Goal: Task Accomplishment & Management: Use online tool/utility

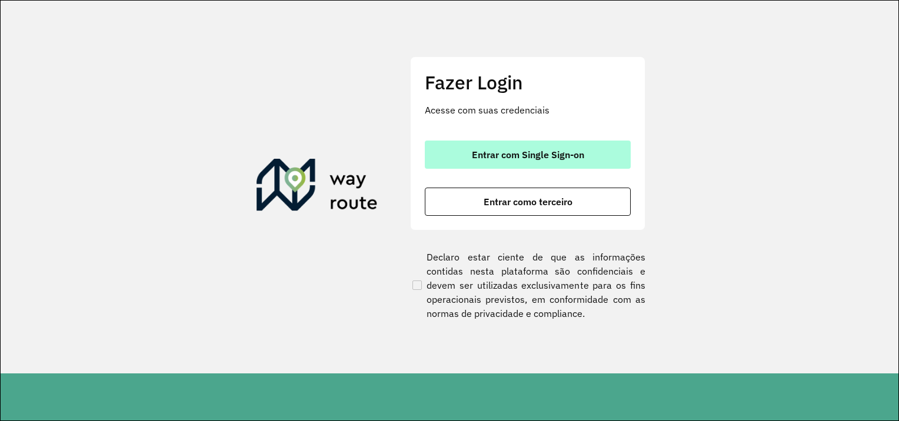
click at [524, 154] on font "Entrar com Single Sign-on" at bounding box center [528, 155] width 112 height 12
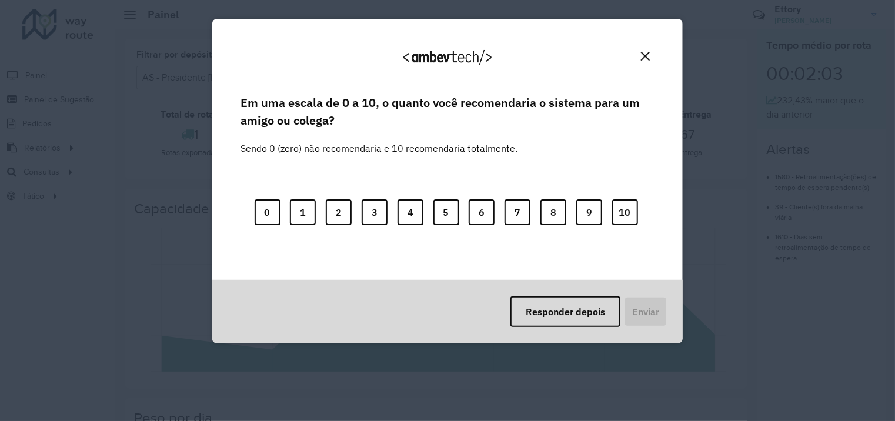
click at [646, 56] on img "Fechar" at bounding box center [645, 56] width 9 height 9
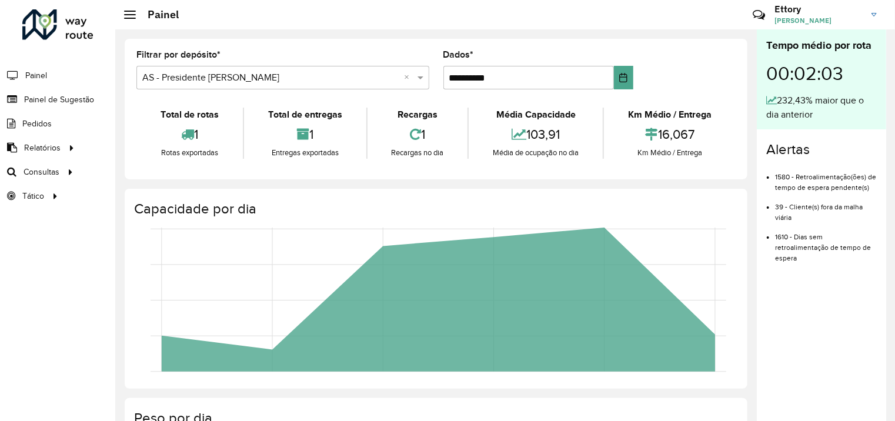
click at [875, 14] on img at bounding box center [874, 15] width 5 height 4
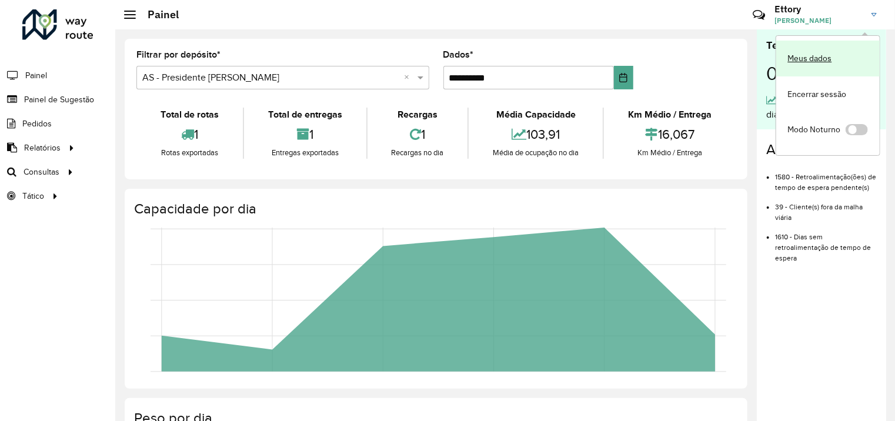
click at [822, 58] on link "Meus dados" at bounding box center [828, 59] width 104 height 36
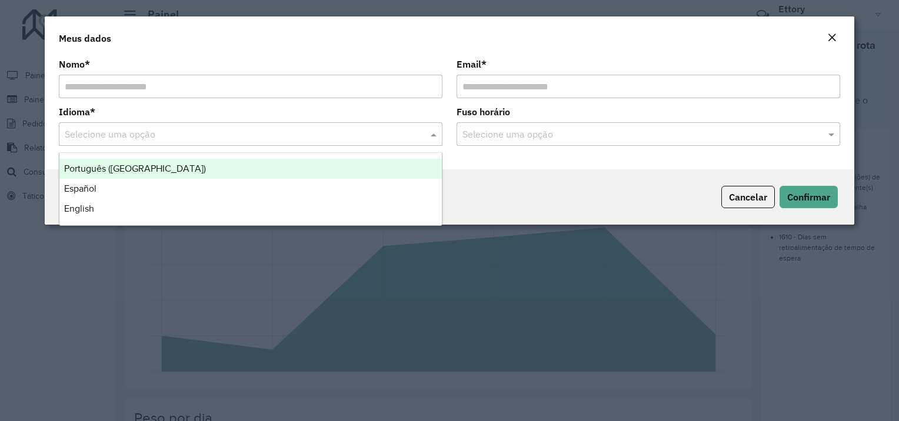
click at [402, 136] on input "text" at bounding box center [239, 135] width 348 height 14
click at [335, 166] on div "Português (Brasil)" at bounding box center [250, 169] width 382 height 20
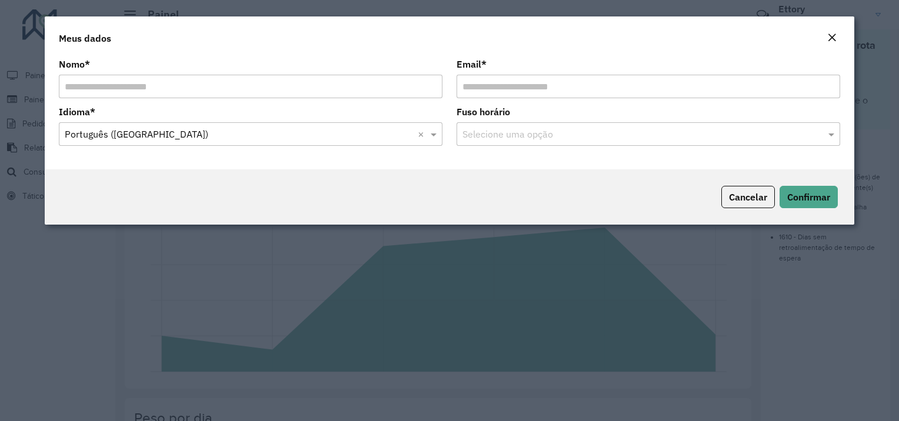
click at [599, 136] on input "text" at bounding box center [636, 135] width 348 height 14
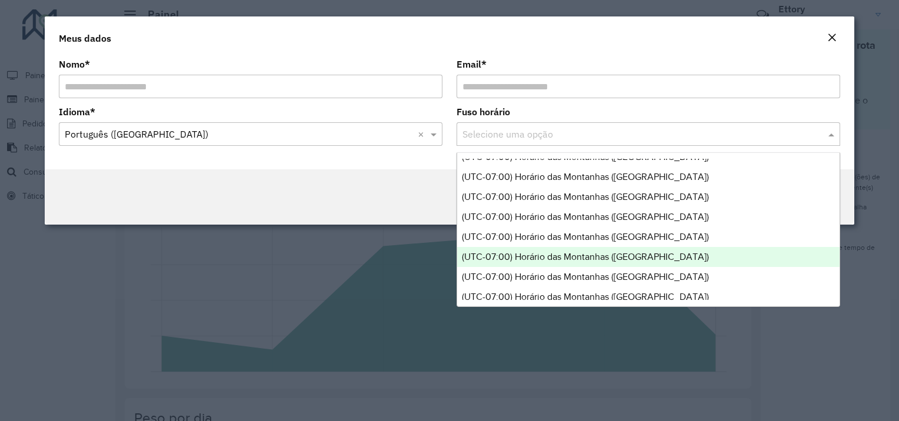
scroll to position [353, 0]
type input "*"
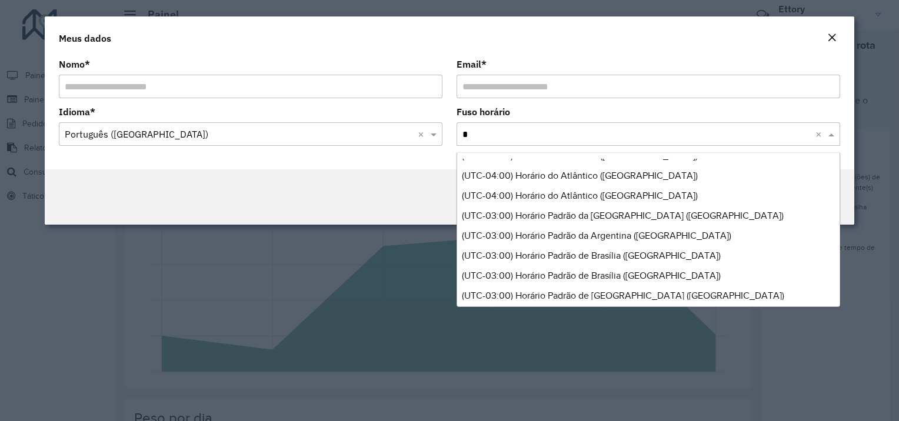
scroll to position [0, 0]
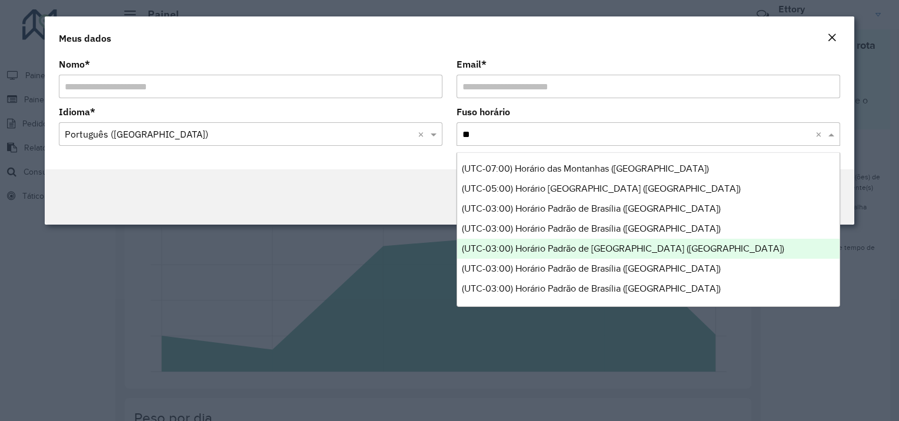
type input "***"
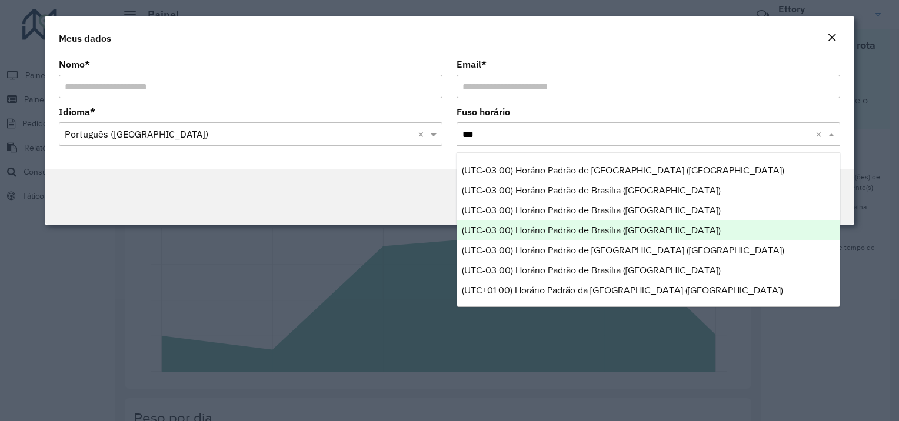
scroll to position [59, 0]
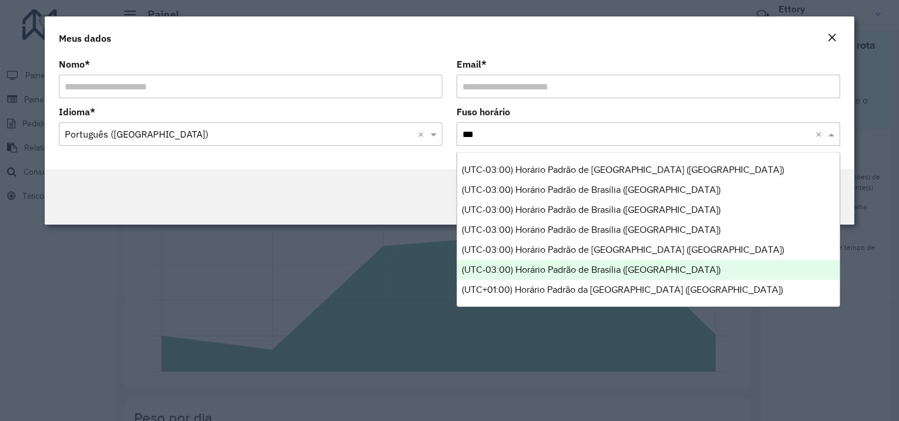
click at [635, 276] on div "(UTC-03:00) Horário Padrão de Brasília ([GEOGRAPHIC_DATA])" at bounding box center [648, 270] width 382 height 20
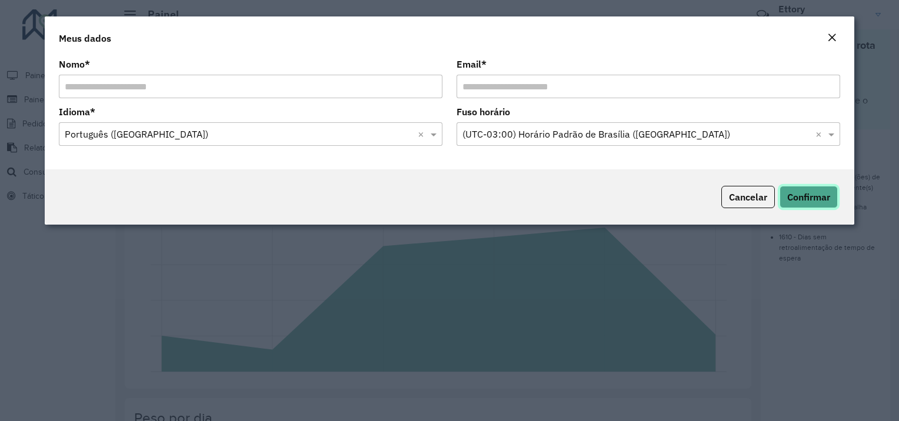
click at [824, 202] on span "Confirmar" at bounding box center [808, 197] width 43 height 12
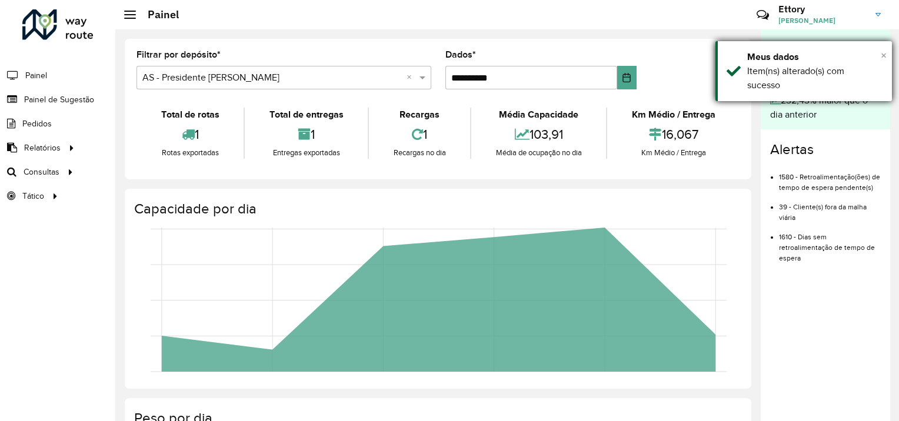
click at [883, 54] on span "×" at bounding box center [884, 55] width 6 height 13
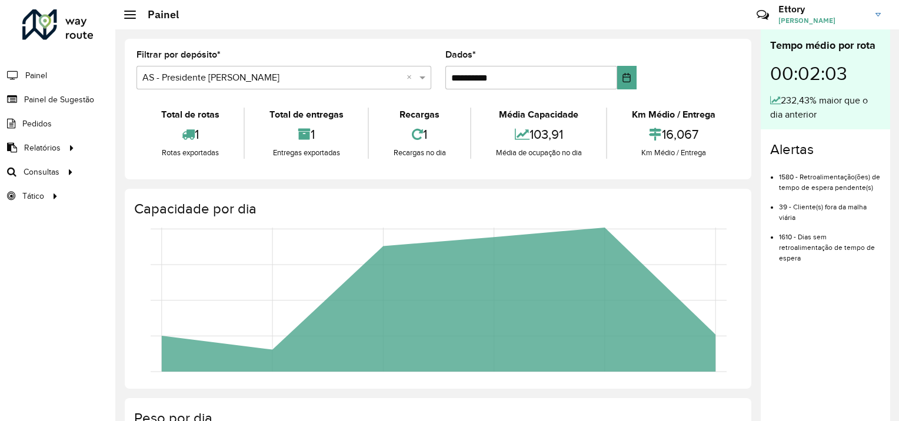
click at [808, 19] on span "[PERSON_NAME]" at bounding box center [822, 20] width 88 height 11
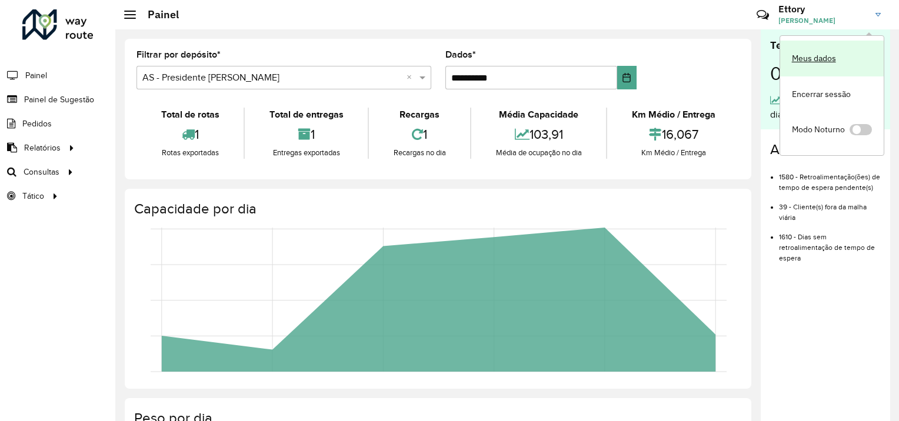
click at [825, 56] on link "Meus dados" at bounding box center [832, 59] width 104 height 36
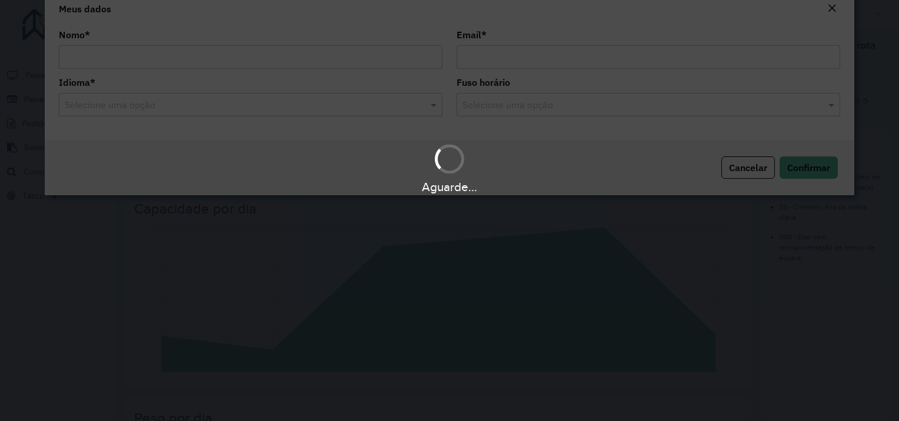
type input "**********"
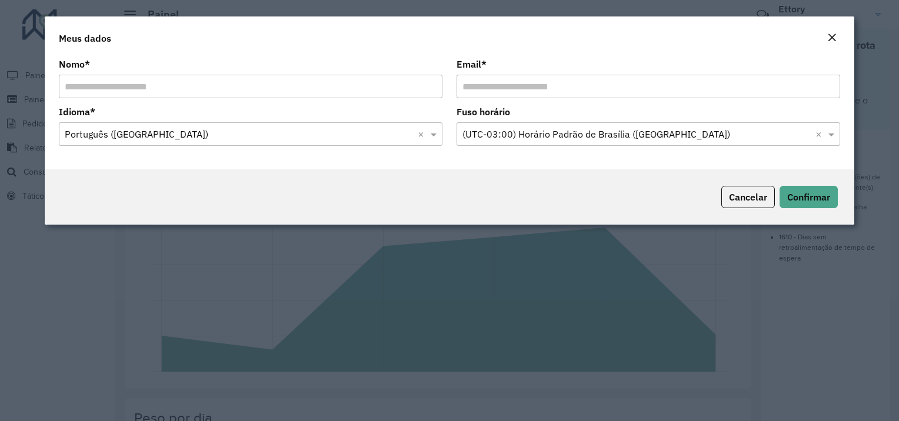
click at [830, 32] on div "Fechar" at bounding box center [831, 38] width 9 height 14
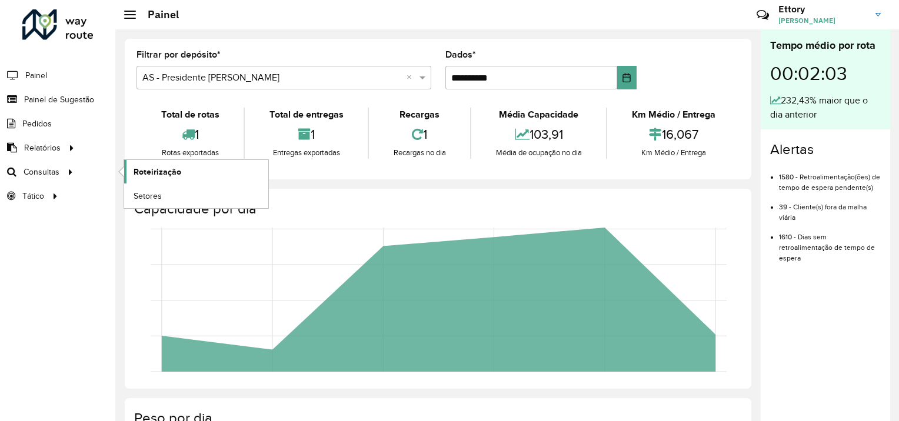
click at [175, 176] on span "Roteirização" at bounding box center [158, 172] width 48 height 12
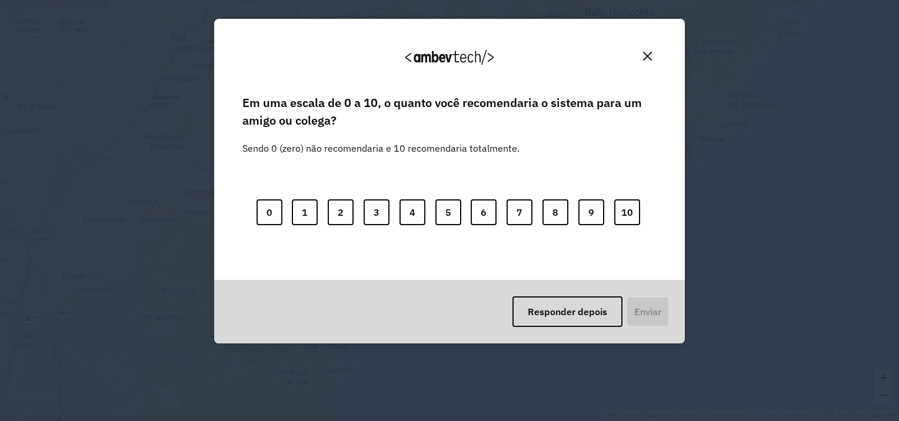
click at [650, 54] on img "Fechar" at bounding box center [647, 56] width 9 height 9
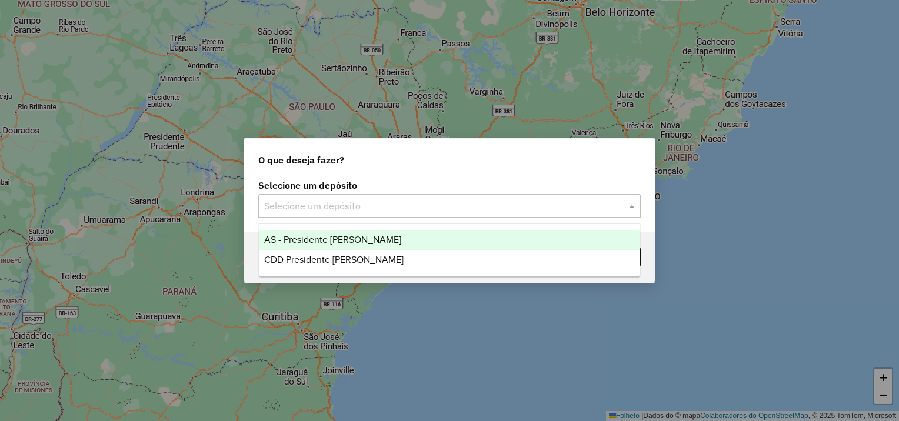
click at [527, 204] on input "text" at bounding box center [437, 206] width 347 height 14
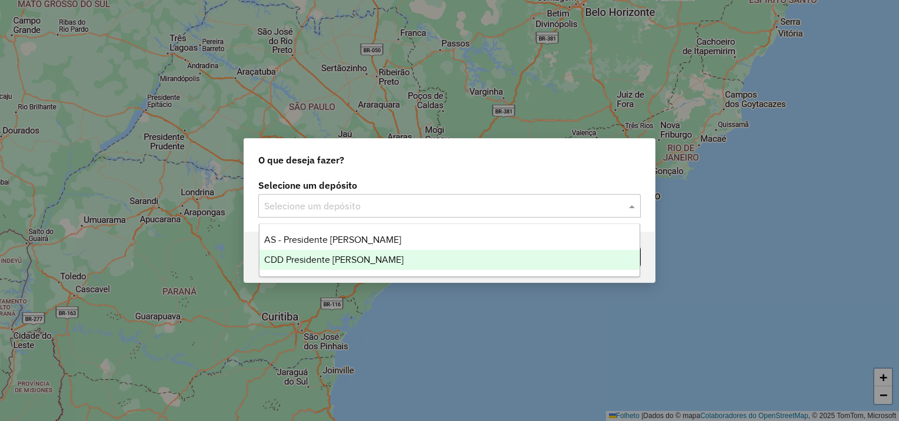
click at [394, 258] on div "CDD Presidente Prudente" at bounding box center [449, 260] width 381 height 20
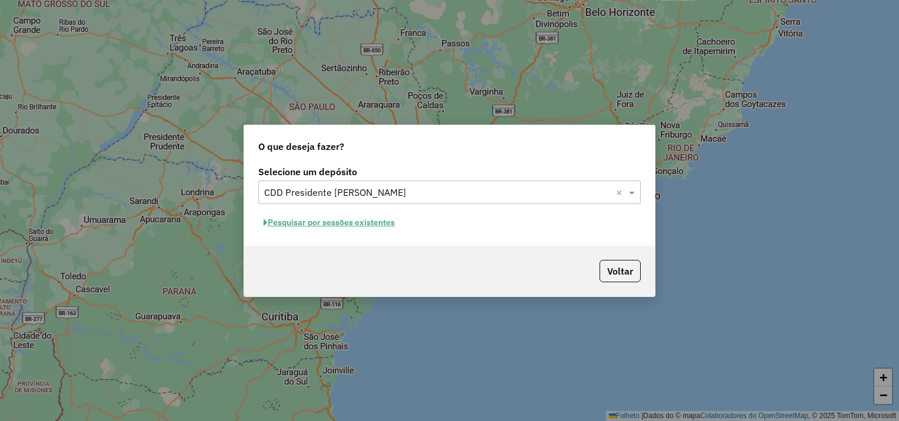
click at [370, 227] on font "Pesquisar por sessões existentes" at bounding box center [331, 222] width 127 height 11
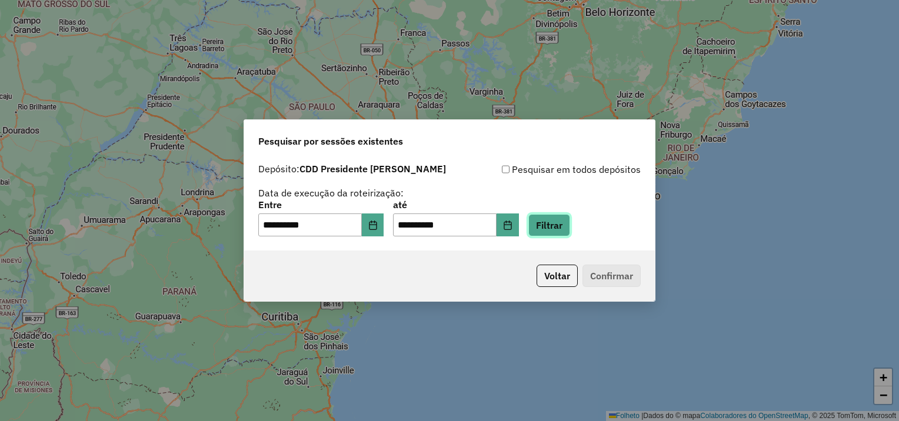
click at [570, 231] on button "Filtrar" at bounding box center [549, 225] width 42 height 22
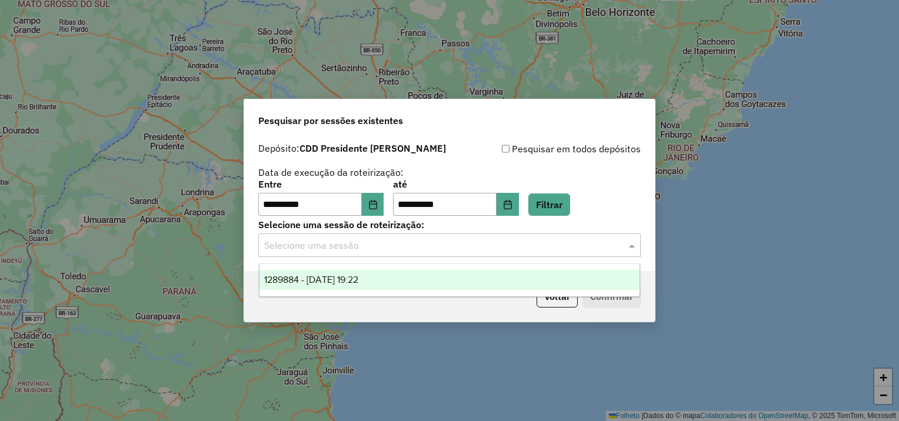
click at [402, 254] on div "Selecione uma sessão" at bounding box center [449, 246] width 382 height 24
click at [399, 282] on div "1289884 - 07/10/2025 19:22" at bounding box center [449, 280] width 381 height 20
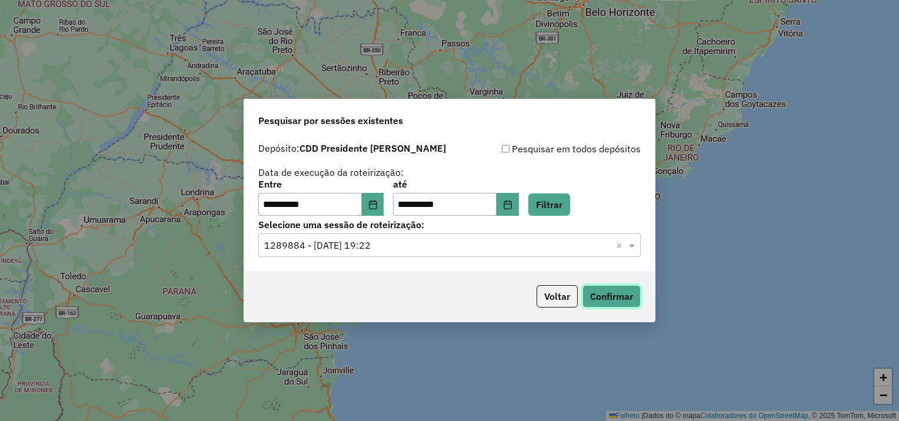
click at [626, 298] on button "Confirmar" at bounding box center [611, 296] width 58 height 22
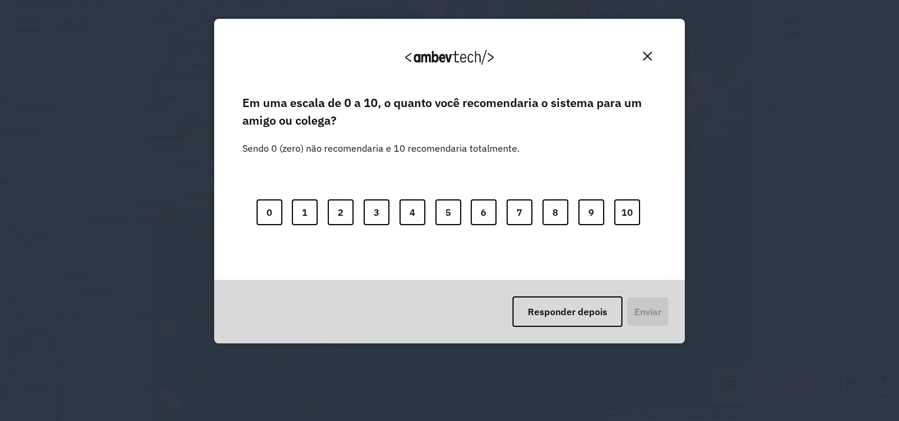
click at [643, 54] on img "Fechar" at bounding box center [647, 56] width 9 height 9
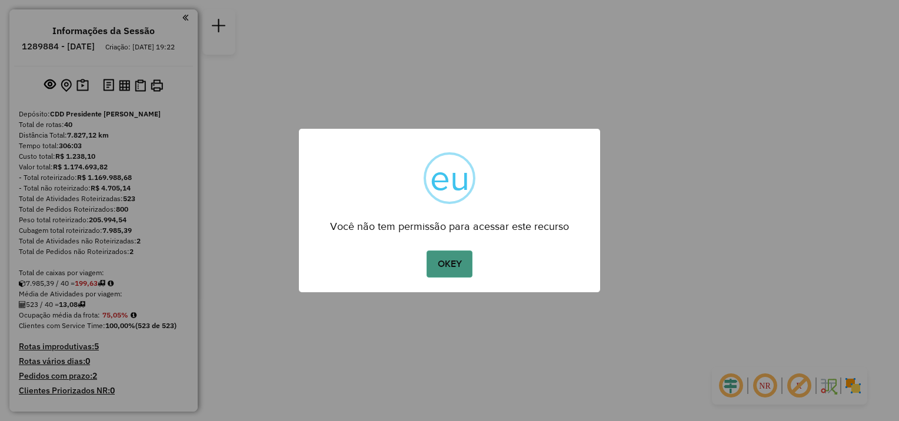
click at [435, 269] on button "OKEY" at bounding box center [449, 264] width 46 height 27
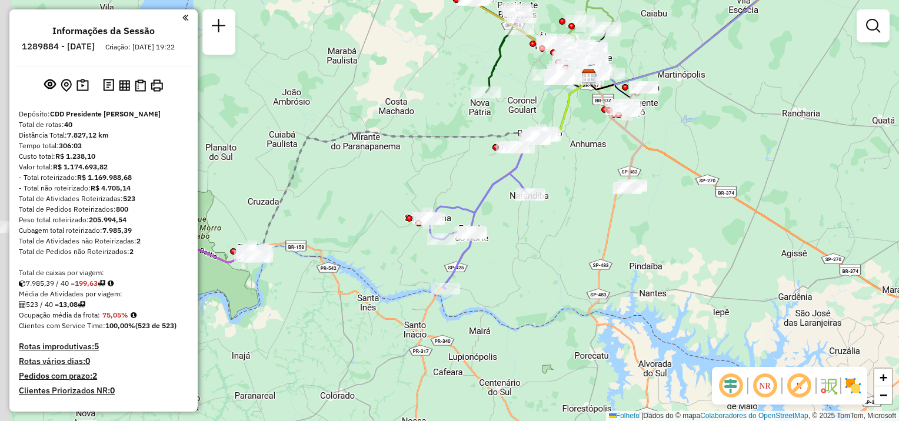
drag, startPoint x: 405, startPoint y: 367, endPoint x: 546, endPoint y: 231, distance: 196.3
click at [548, 231] on div "Janela de atendimento Grade de atendimento Capacidade Transportadoras Veículos …" at bounding box center [449, 210] width 899 height 421
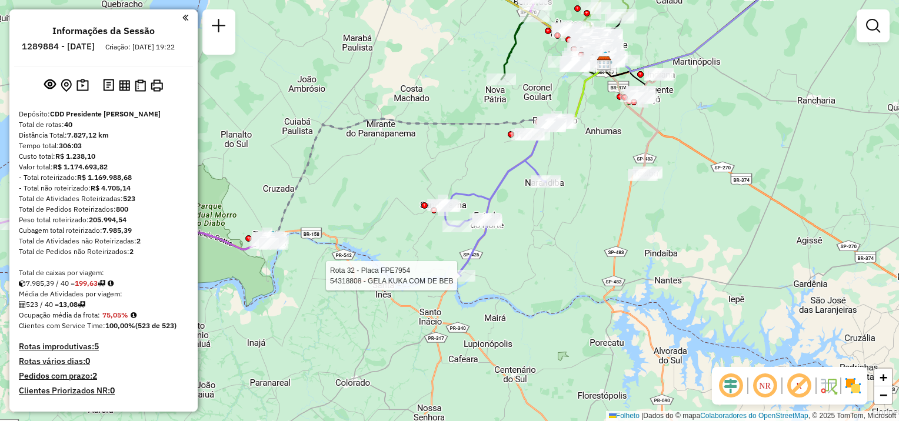
select select "**********"
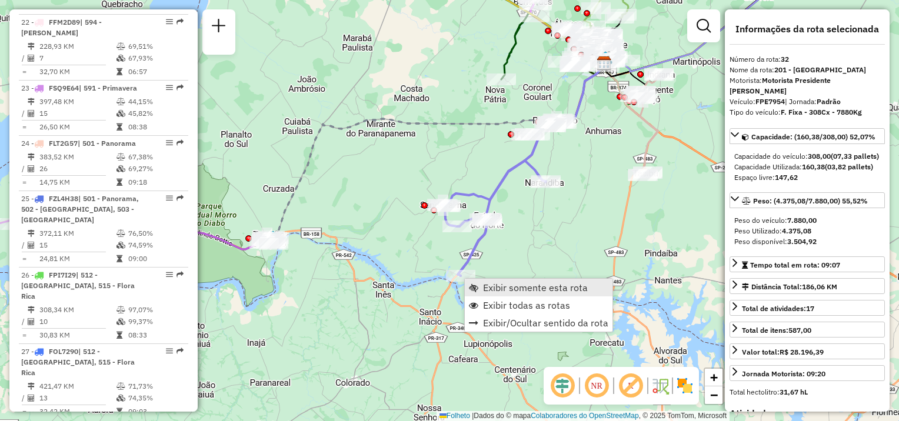
scroll to position [2472, 0]
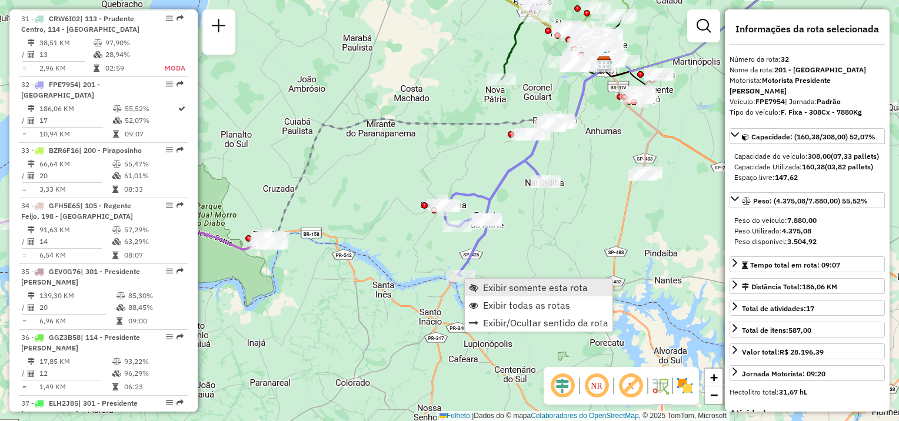
click at [502, 284] on span "Exibir somente esta rota" at bounding box center [535, 287] width 105 height 9
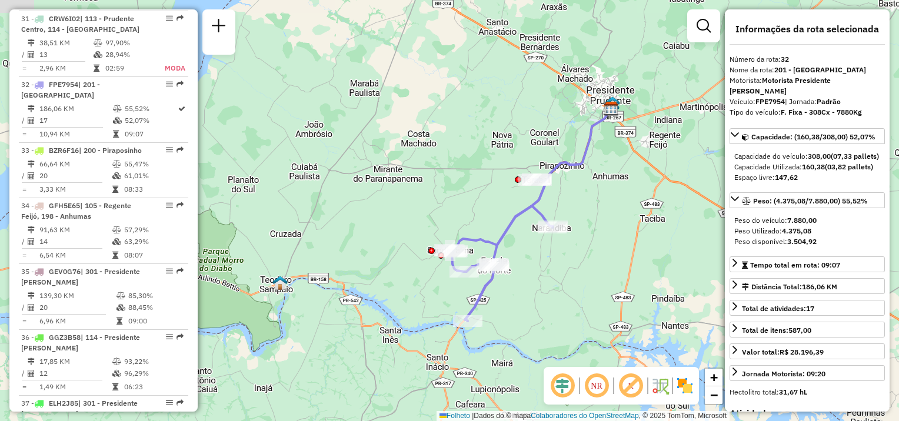
drag, startPoint x: 474, startPoint y: 274, endPoint x: 554, endPoint y: 278, distance: 80.7
click at [554, 278] on div "Janela de atendimento Grade de atendimento Capacidade Transportadoras Veículos …" at bounding box center [449, 210] width 899 height 421
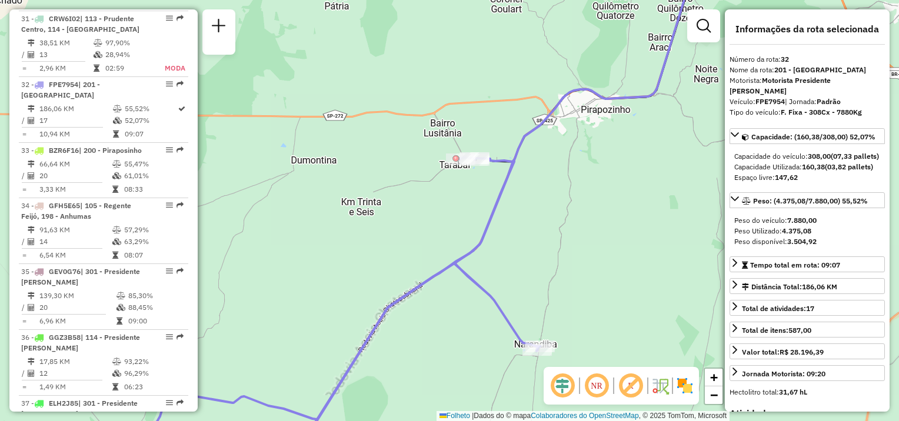
drag, startPoint x: 594, startPoint y: 198, endPoint x: 603, endPoint y: 219, distance: 23.5
click at [607, 221] on div "Janela de atendimento Grade de atendimento Capacidade Transportadoras Veículos …" at bounding box center [449, 210] width 899 height 421
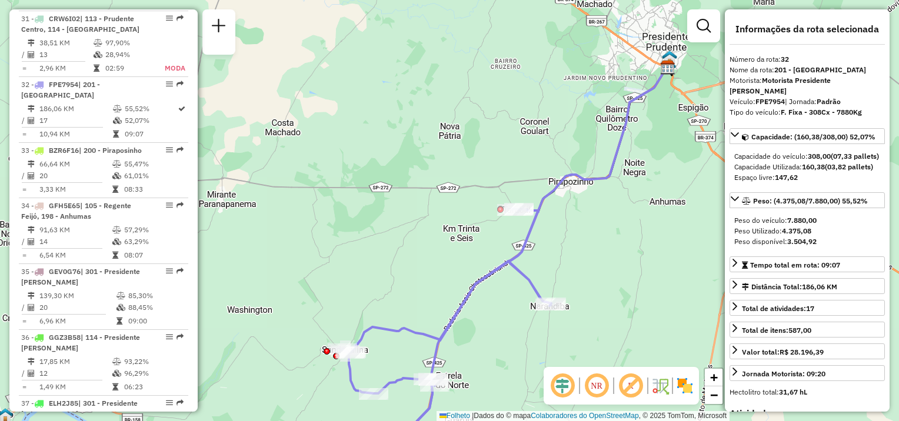
drag, startPoint x: 504, startPoint y: 342, endPoint x: 536, endPoint y: 179, distance: 166.1
click at [536, 179] on div "Janela de atendimento Grade de atendimento Capacidade Transportadoras Veículos …" at bounding box center [449, 210] width 899 height 421
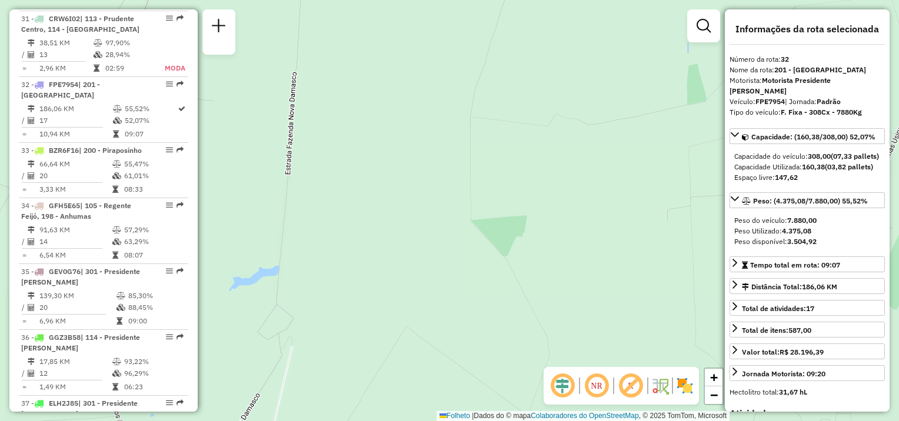
drag, startPoint x: 459, startPoint y: 49, endPoint x: 534, endPoint y: 402, distance: 360.7
click at [544, 421] on html "Aguarde... Pop-up bloqueado! Seu navegador bloqueou automáticamente a abertura …" at bounding box center [449, 210] width 899 height 421
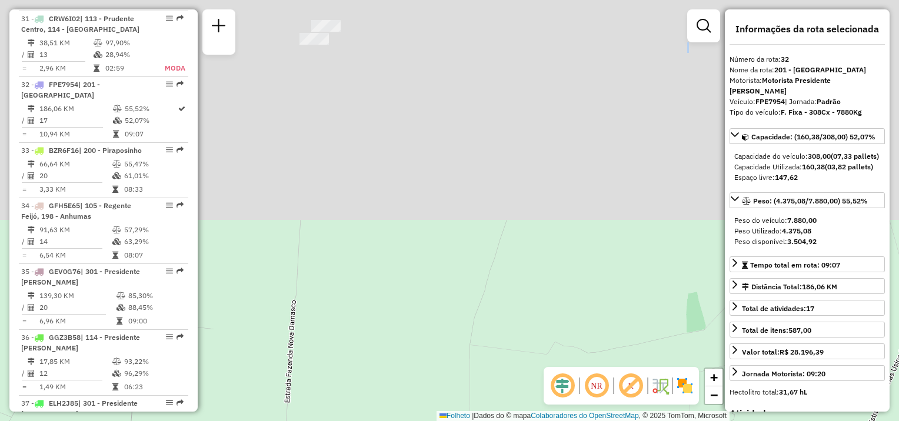
drag, startPoint x: 446, startPoint y: 395, endPoint x: 460, endPoint y: 359, distance: 37.8
click at [465, 421] on html "Aguarde... Pop-up bloqueado! Seu navegador bloqueou automáticamente a abertura …" at bounding box center [449, 210] width 899 height 421
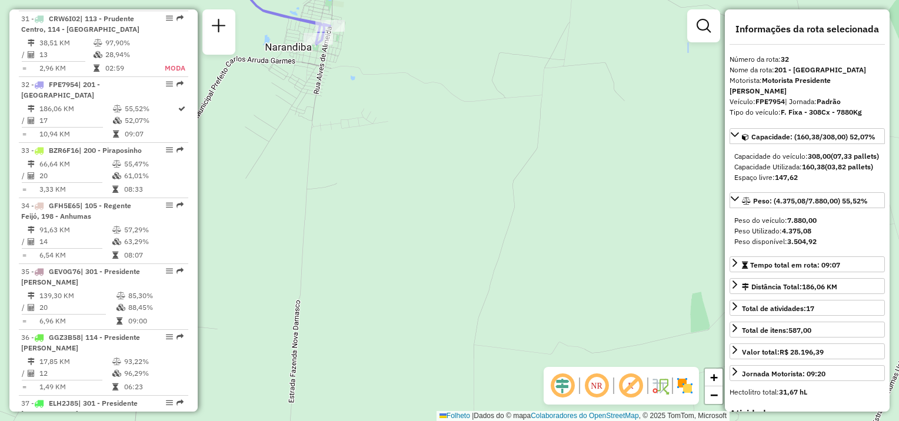
drag, startPoint x: 412, startPoint y: 122, endPoint x: 475, endPoint y: 293, distance: 182.0
click at [475, 293] on div "Janela de atendimento Grade de atendimento Capacidade Transportadoras Veículos …" at bounding box center [449, 210] width 899 height 421
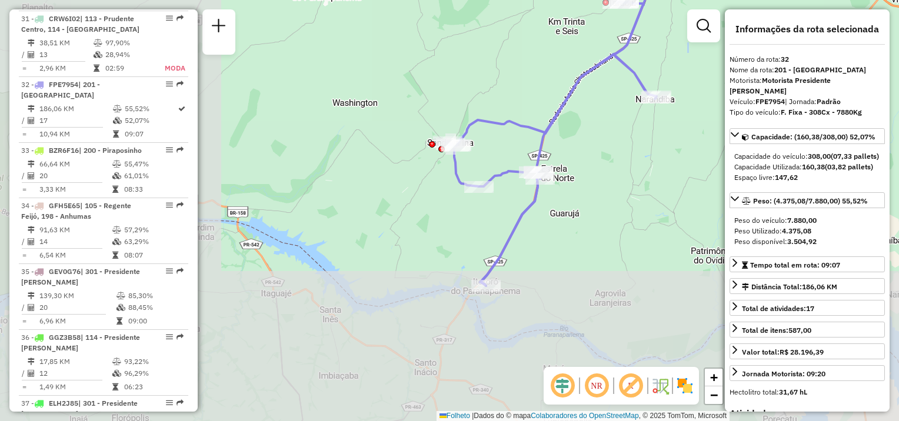
drag, startPoint x: 392, startPoint y: 283, endPoint x: 619, endPoint y: 158, distance: 258.5
click at [619, 158] on div "Janela de atendimento Grade de atendimento Capacidade Transportadoras Veículos …" at bounding box center [449, 210] width 899 height 421
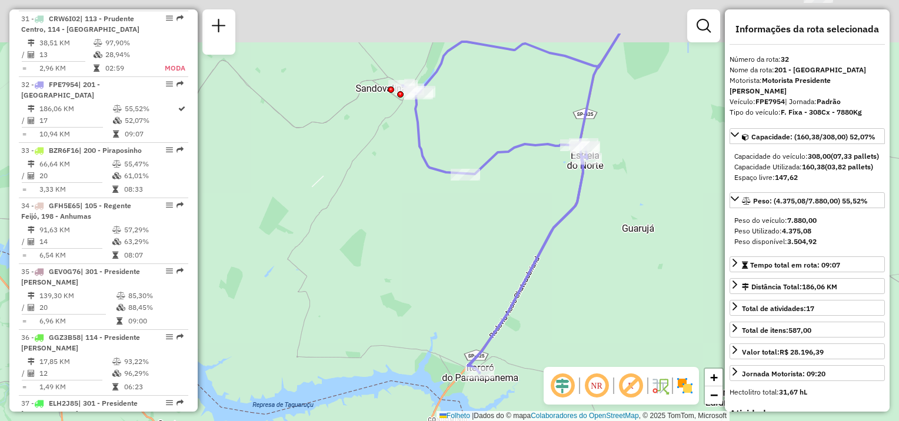
drag, startPoint x: 521, startPoint y: 294, endPoint x: 510, endPoint y: 345, distance: 52.4
click at [510, 345] on div "Janela de atendimento Grade de atendimento Capacidade Transportadoras Veículos …" at bounding box center [449, 210] width 899 height 421
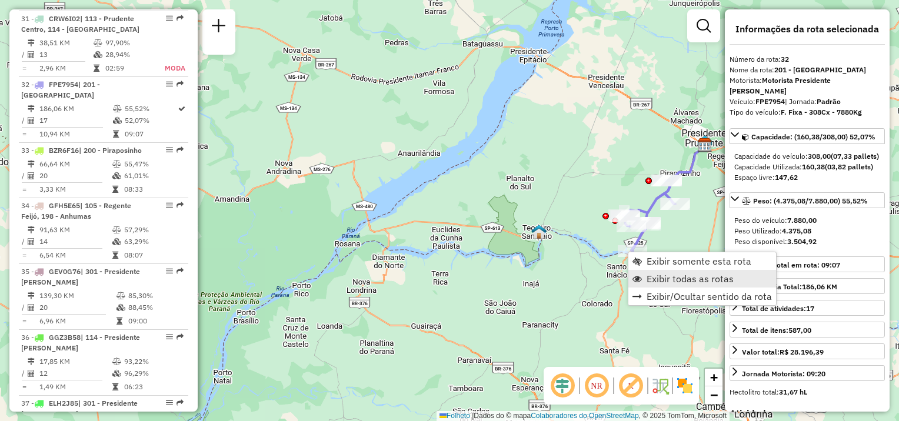
click at [658, 277] on span "Exibir todas as rotas" at bounding box center [689, 278] width 87 height 9
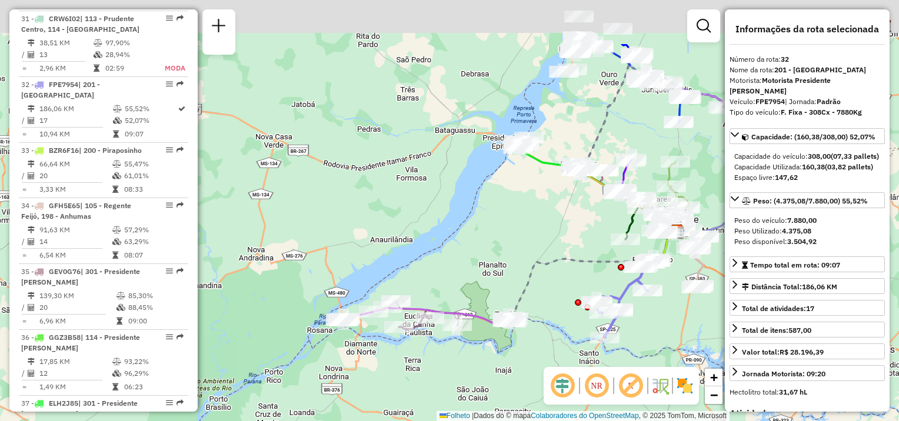
drag, startPoint x: 518, startPoint y: 125, endPoint x: 494, endPoint y: 185, distance: 64.4
click at [494, 185] on div "Janela de atendimento Grade de atendimento Capacidade Transportadoras Veículos …" at bounding box center [449, 210] width 899 height 421
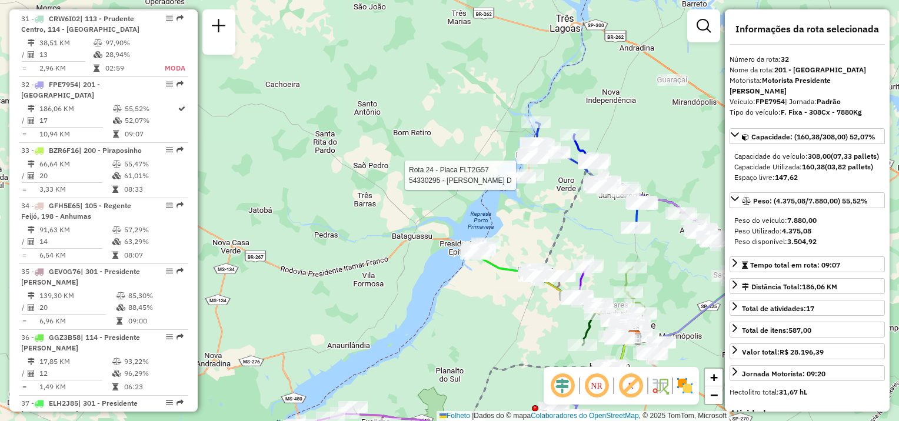
drag, startPoint x: 556, startPoint y: 161, endPoint x: 539, endPoint y: 188, distance: 32.2
click at [539, 181] on div at bounding box center [529, 175] width 29 height 12
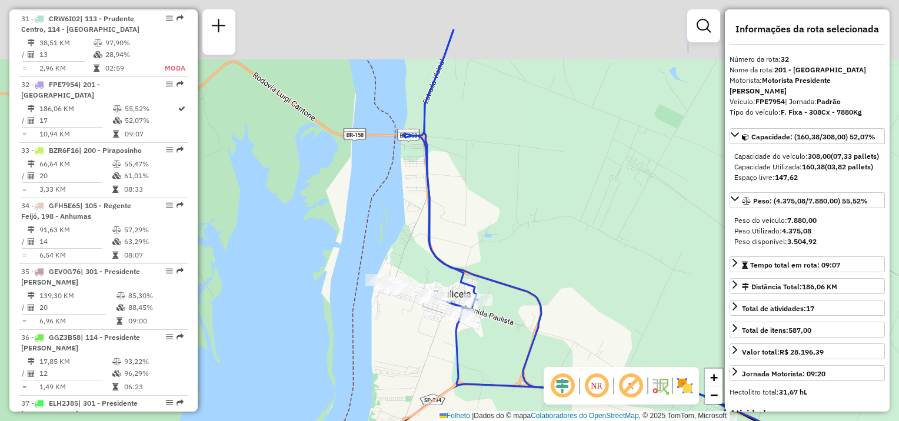
drag, startPoint x: 519, startPoint y: 214, endPoint x: 499, endPoint y: 349, distance: 136.2
click at [518, 401] on div "Janela de atendimento Grade de atendimento Capacidade Transportadoras Veículos …" at bounding box center [449, 210] width 899 height 421
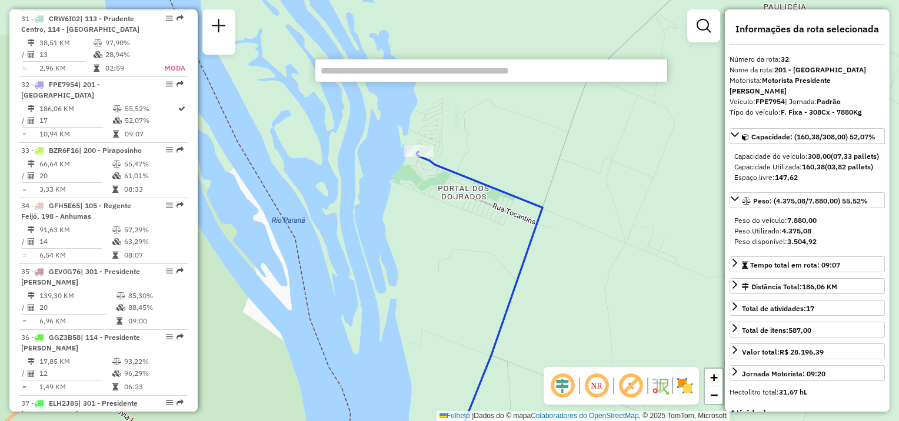
paste input "*****"
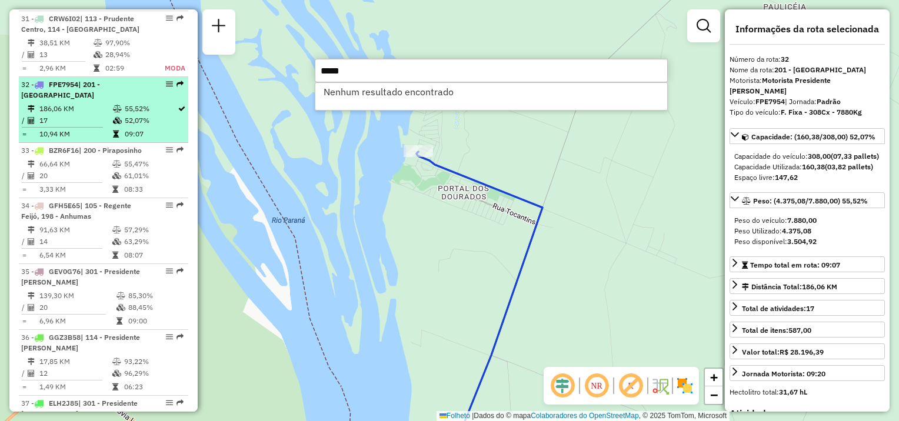
drag, startPoint x: 400, startPoint y: 70, endPoint x: 119, endPoint y: 52, distance: 281.7
click at [165, 59] on hb-router-mapa "Informações da Sessão 1289884 - 07/10/2025 Criação: 06/10/2025 19:22 Depósito: …" at bounding box center [449, 210] width 899 height 421
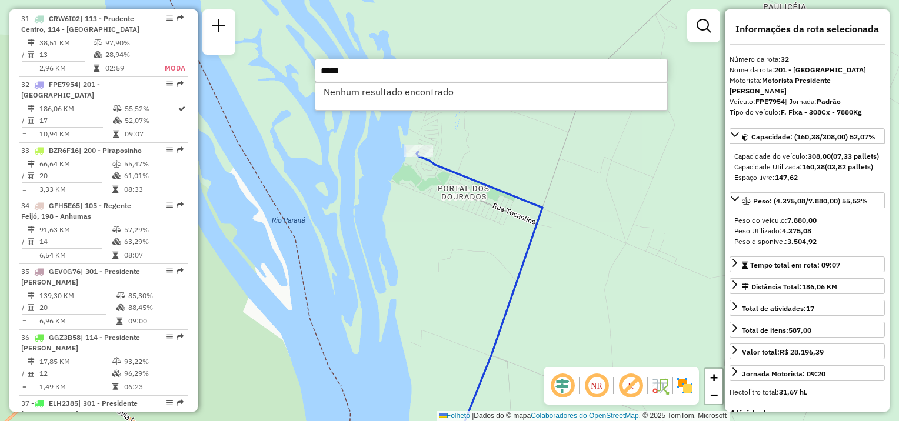
paste input "text"
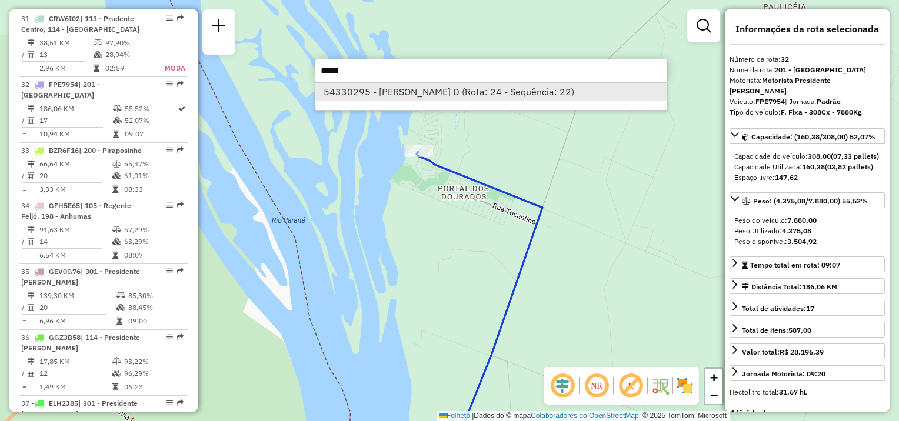
type input "*****"
click at [426, 96] on font "54330295 - MARIELLY KERVILIN D (Rota: 24 - Sequência: 22)" at bounding box center [449, 92] width 251 height 12
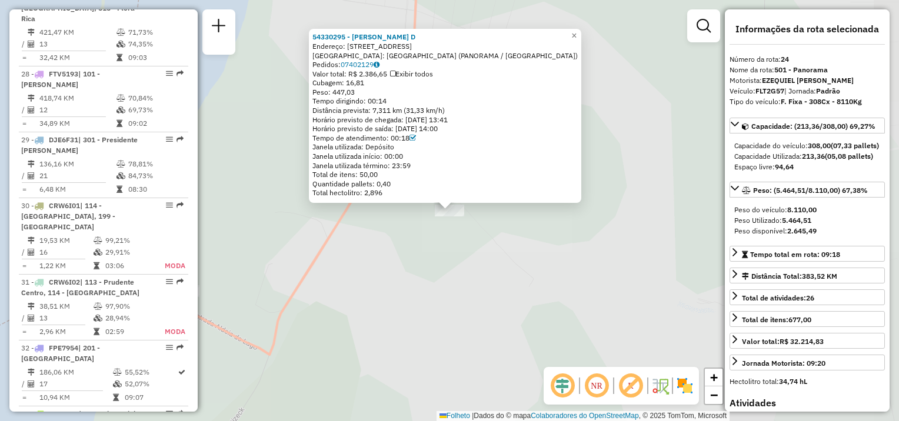
scroll to position [1946, 0]
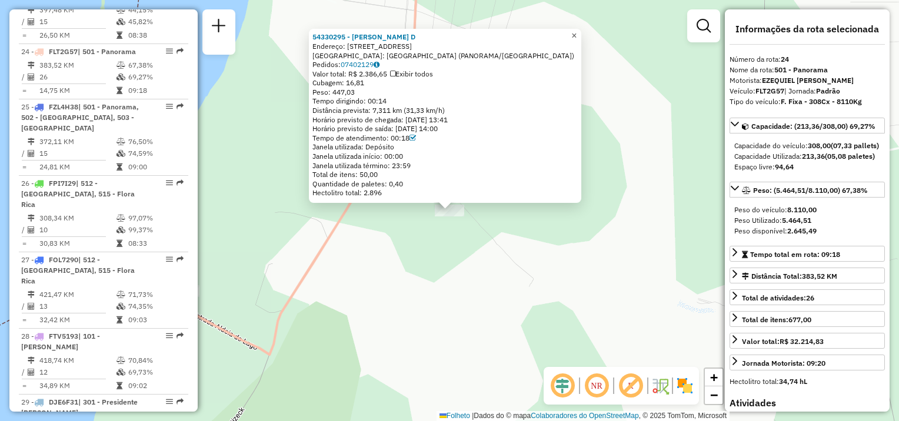
drag, startPoint x: 584, startPoint y: 35, endPoint x: 580, endPoint y: 50, distance: 15.1
click at [576, 35] on span "×" at bounding box center [573, 36] width 5 height 10
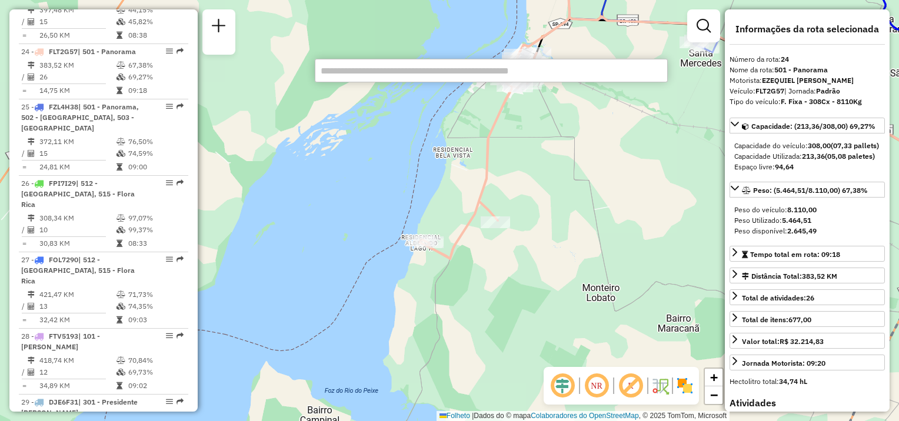
paste input "*****"
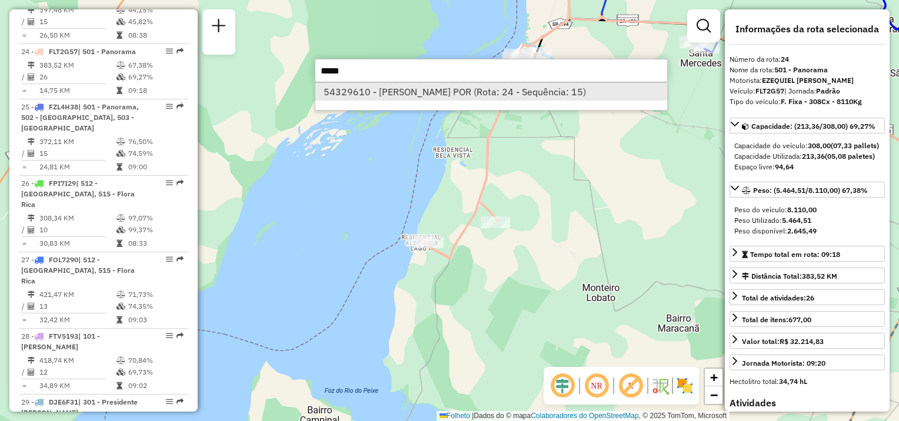
type input "*****"
click at [423, 92] on font "54329610 - VAGNER FERREIRA POR (Rota: 24 - Sequência: 15)" at bounding box center [455, 92] width 262 height 12
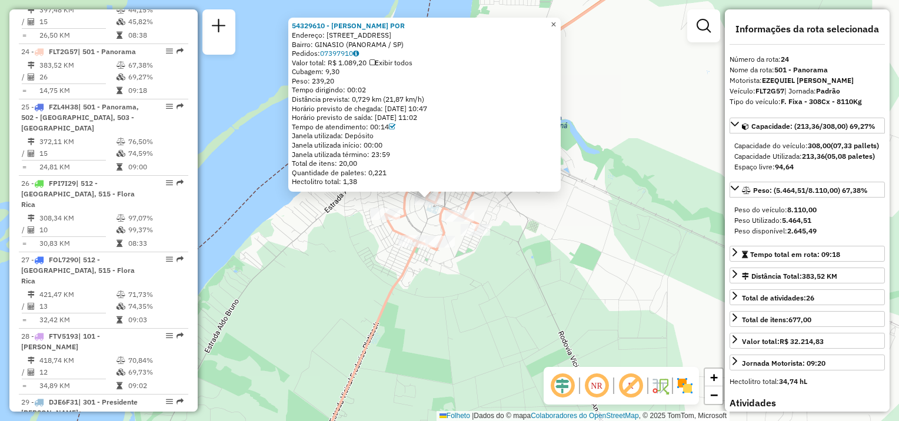
click at [556, 21] on span "×" at bounding box center [553, 24] width 5 height 10
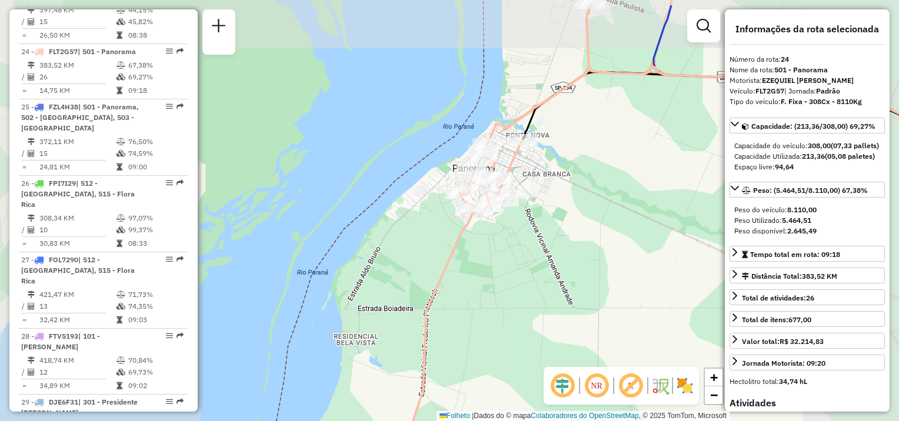
drag, startPoint x: 579, startPoint y: 131, endPoint x: 538, endPoint y: 221, distance: 99.0
click at [539, 224] on div "Janela de atendimento Grade de atendimento Capacidade Transportadoras Veículos …" at bounding box center [449, 210] width 899 height 421
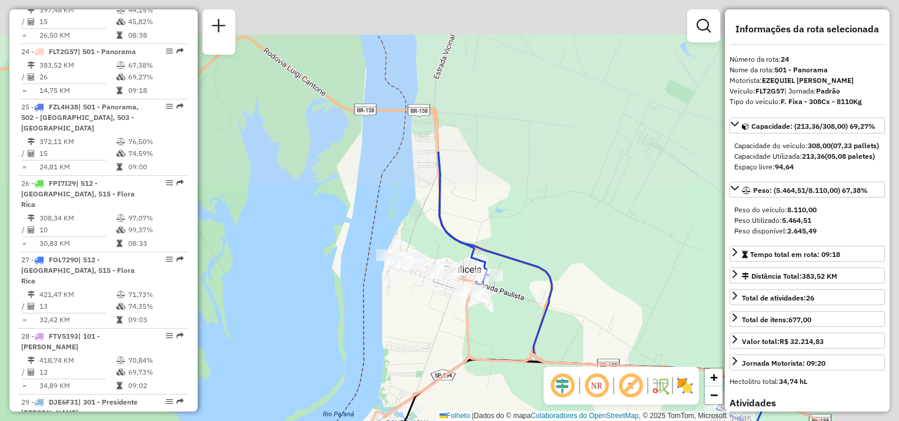
click at [534, 321] on div "Janela de atendimento Grade de atendimento Capacidade Transportadoras Veículos …" at bounding box center [449, 210] width 899 height 421
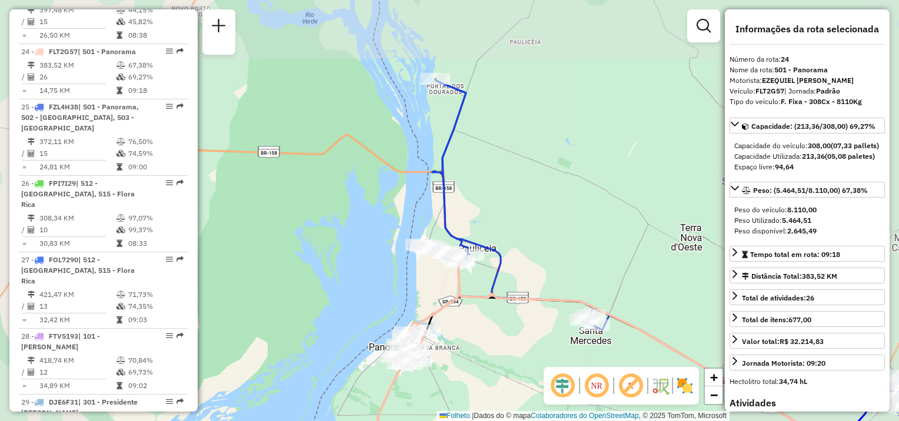
drag, startPoint x: 519, startPoint y: 169, endPoint x: 506, endPoint y: 199, distance: 32.4
click at [506, 200] on div "Janela de atendimento Grade de atendimento Capacidade Transportadoras Veículos …" at bounding box center [449, 210] width 899 height 421
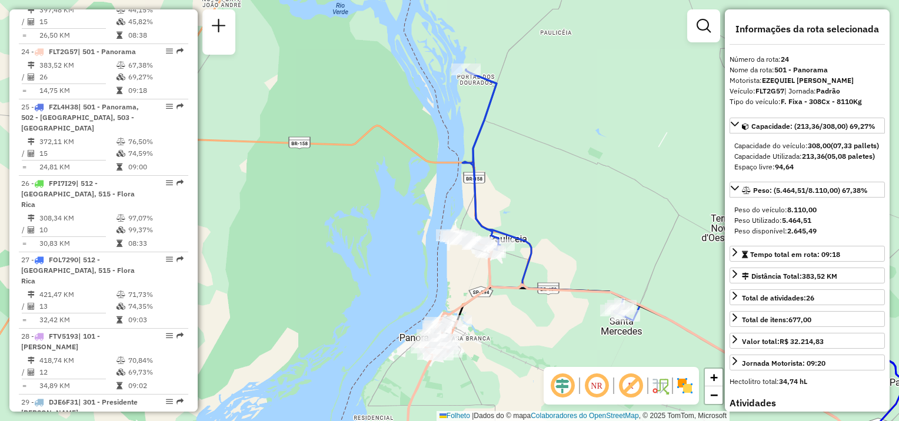
click at [531, 169] on div "Janela de atendimento Grade de atendimento Capacidade Transportadoras Veículos …" at bounding box center [449, 210] width 899 height 421
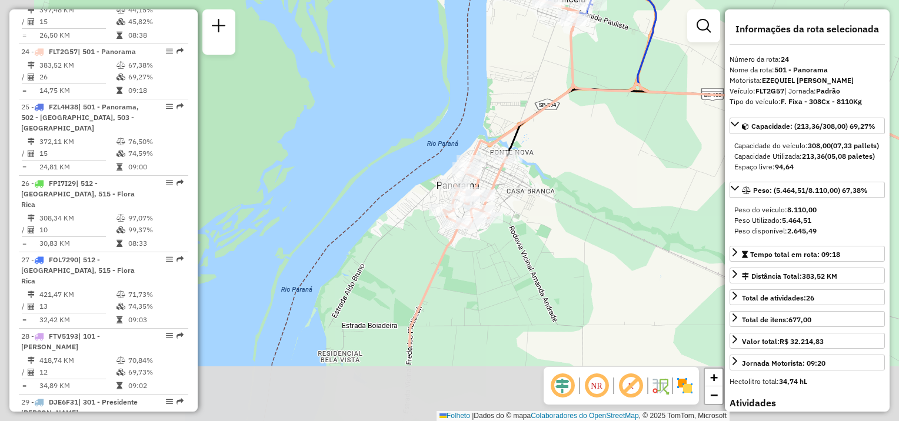
drag, startPoint x: 464, startPoint y: 362, endPoint x: 518, endPoint y: 214, distance: 158.2
click at [517, 215] on div "Janela de atendimento Grade de atendimento Capacidade Transportadoras Veículos …" at bounding box center [449, 210] width 899 height 421
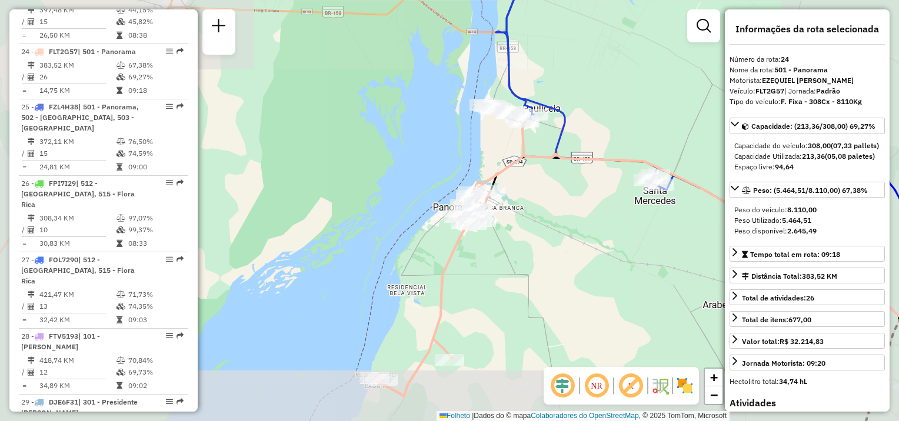
drag, startPoint x: 475, startPoint y: 317, endPoint x: 486, endPoint y: 233, distance: 84.9
click at [486, 233] on div "Janela de atendimento Grade de atendimento Capacidade Transportadoras Veículos …" at bounding box center [449, 210] width 899 height 421
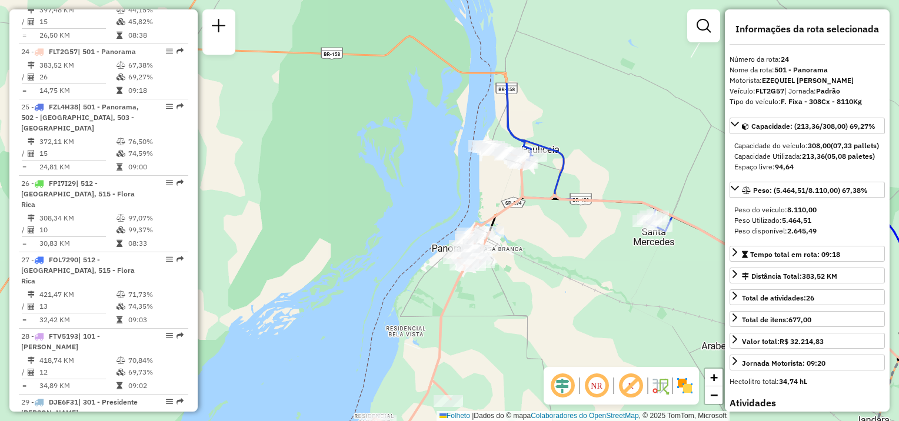
drag, startPoint x: 515, startPoint y: 261, endPoint x: 536, endPoint y: 286, distance: 33.0
click at [511, 325] on div "Janela de atendimento Grade de atendimento Capacidade Transportadoras Veículos …" at bounding box center [449, 210] width 899 height 421
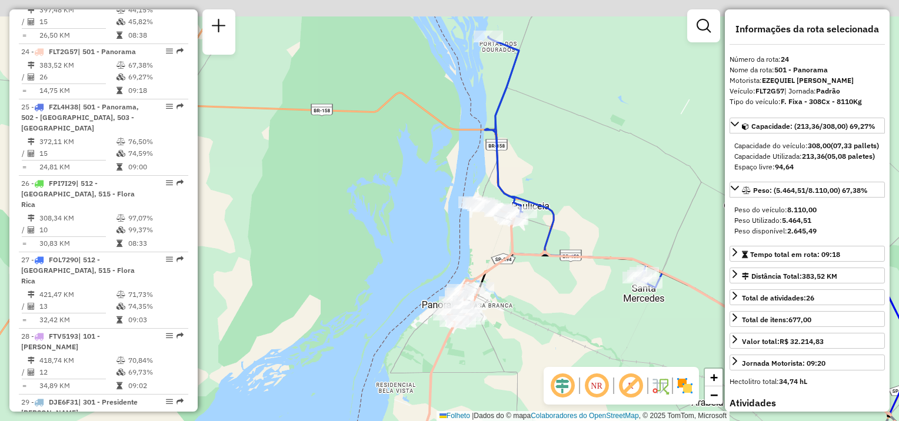
drag, startPoint x: 600, startPoint y: 214, endPoint x: 589, endPoint y: 216, distance: 11.4
click at [595, 238] on div "Janela de atendimento Grade de atendimento Capacidade Transportadoras Veículos …" at bounding box center [449, 210] width 899 height 421
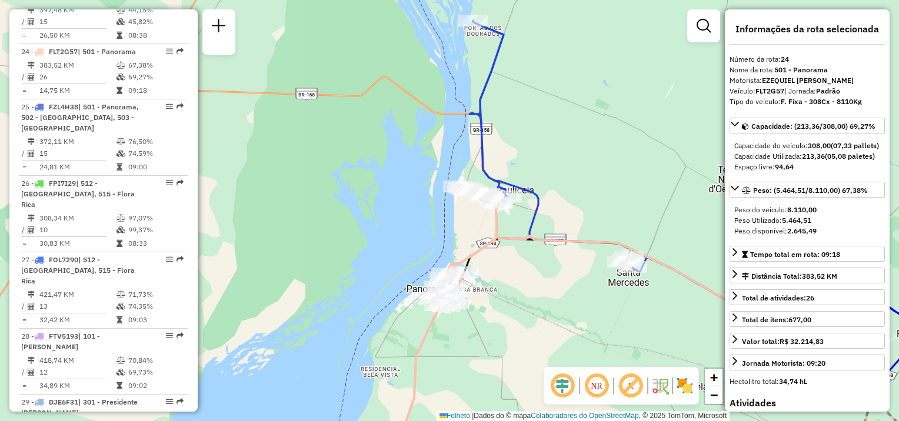
drag, startPoint x: 591, startPoint y: 192, endPoint x: 581, endPoint y: 153, distance: 40.7
click at [581, 153] on div "Janela de atendimento Grade de atendimento Capacidade Transportadoras Veículos …" at bounding box center [449, 210] width 899 height 421
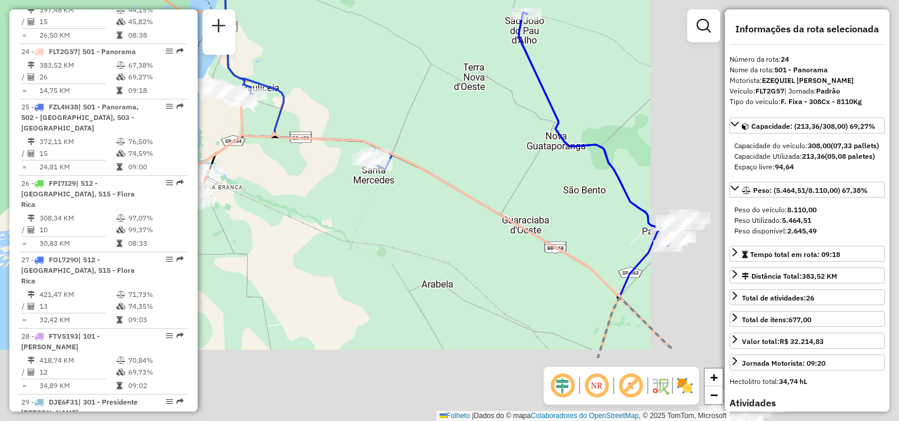
drag, startPoint x: 632, startPoint y: 311, endPoint x: 313, endPoint y: 205, distance: 335.7
click at [313, 205] on div "Janela de atendimento Grade de atendimento Capacidade Transportadoras Veículos …" at bounding box center [449, 210] width 899 height 421
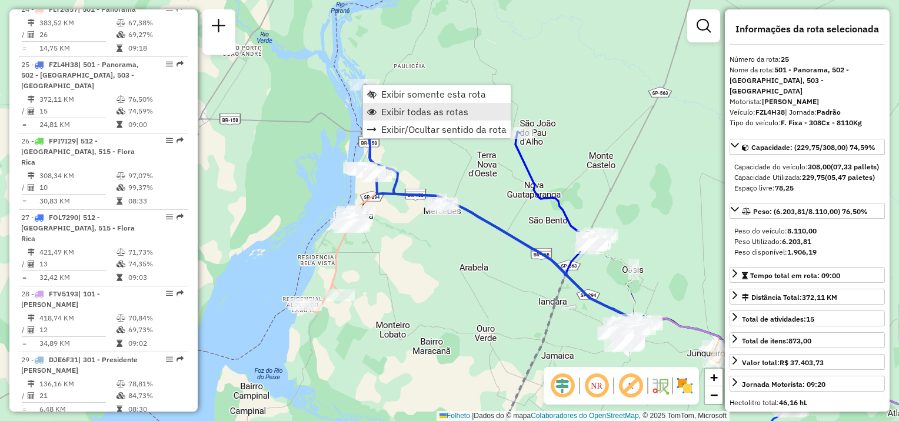
scroll to position [2001, 0]
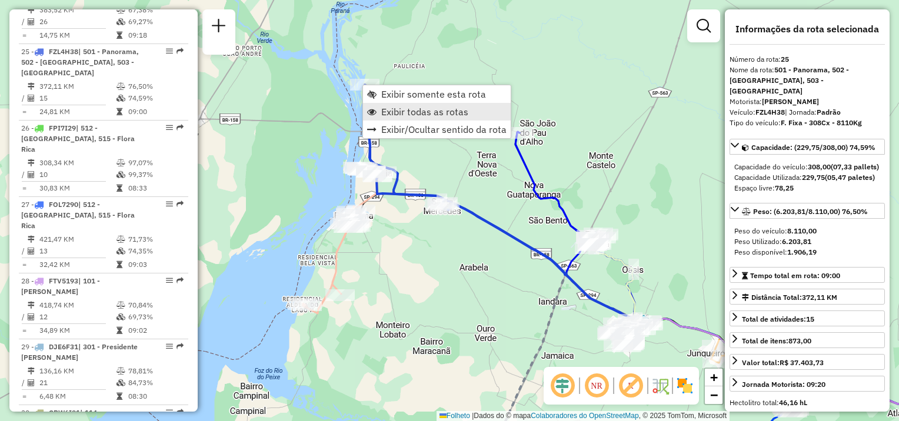
click at [403, 111] on span "Exibir todas as rotas" at bounding box center [424, 111] width 87 height 9
click at [409, 98] on link "Exibir somente esta rota" at bounding box center [438, 91] width 148 height 18
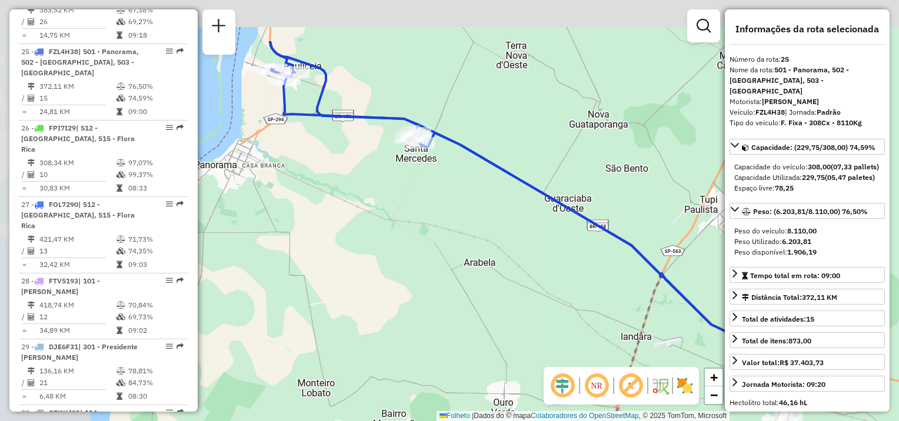
drag, startPoint x: 556, startPoint y: 254, endPoint x: 478, endPoint y: 247, distance: 77.9
click at [803, 385] on hb-router-mapa "Informações da Sessão 1289884 - 07/10/2025 Criação: 06/10/2025 19:22 Depósito: …" at bounding box center [449, 210] width 899 height 421
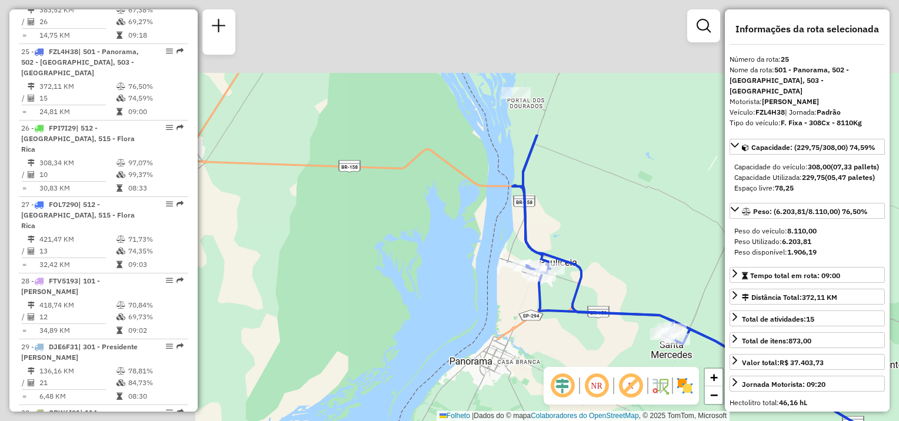
drag, startPoint x: 494, startPoint y: 314, endPoint x: 565, endPoint y: 360, distance: 85.0
click at [566, 364] on div "Janela de atendimento Grade de atendimento Capacidade Transportadoras Veículos …" at bounding box center [449, 210] width 899 height 421
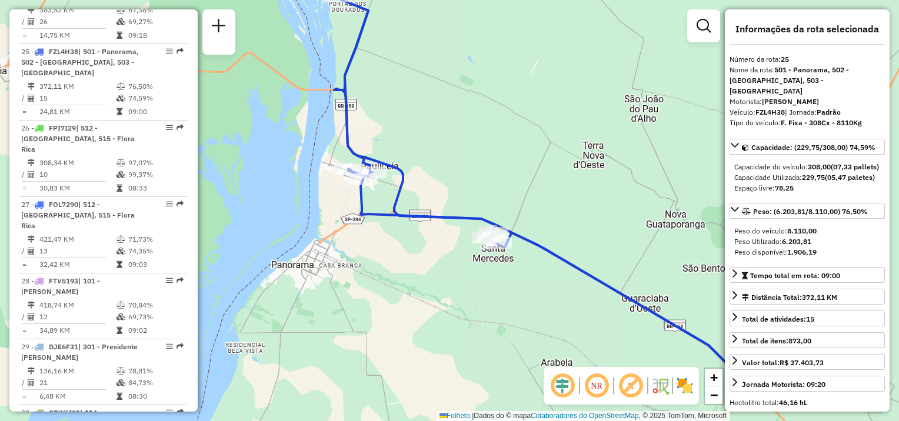
drag, startPoint x: 649, startPoint y: 278, endPoint x: 468, endPoint y: 184, distance: 203.4
click at [468, 184] on div "Janela de atendimento Grade de atendimento Capacidade Transportadoras Veículos …" at bounding box center [449, 210] width 899 height 421
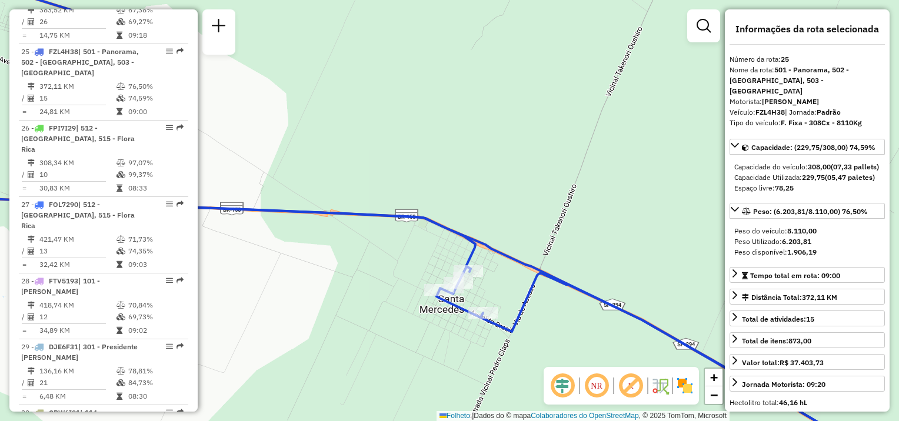
click at [537, 226] on div "Janela de atendimento Grade de atendimento Capacidade Transportadoras Veículos …" at bounding box center [449, 210] width 899 height 421
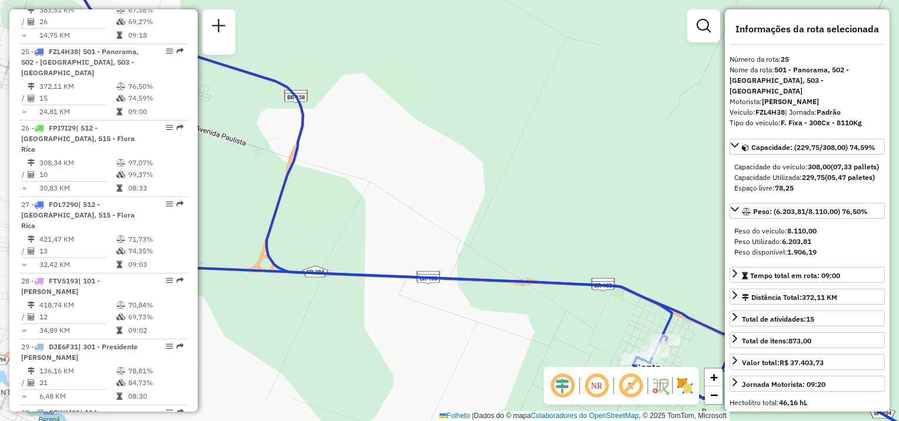
drag, startPoint x: 453, startPoint y: 223, endPoint x: 504, endPoint y: 259, distance: 62.8
click at [546, 281] on div "Janela de atendimento Grade de atendimento Capacidade Transportadoras Veículos …" at bounding box center [449, 210] width 899 height 421
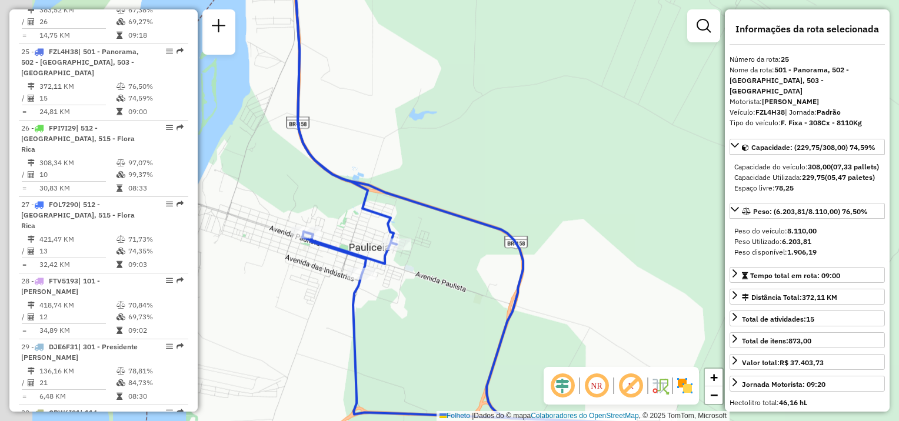
drag, startPoint x: 445, startPoint y: 253, endPoint x: 485, endPoint y: 281, distance: 49.4
click at [485, 281] on div "Janela de atendimento Grade de atendimento Capacidade Transportadoras Veículos …" at bounding box center [449, 210] width 899 height 421
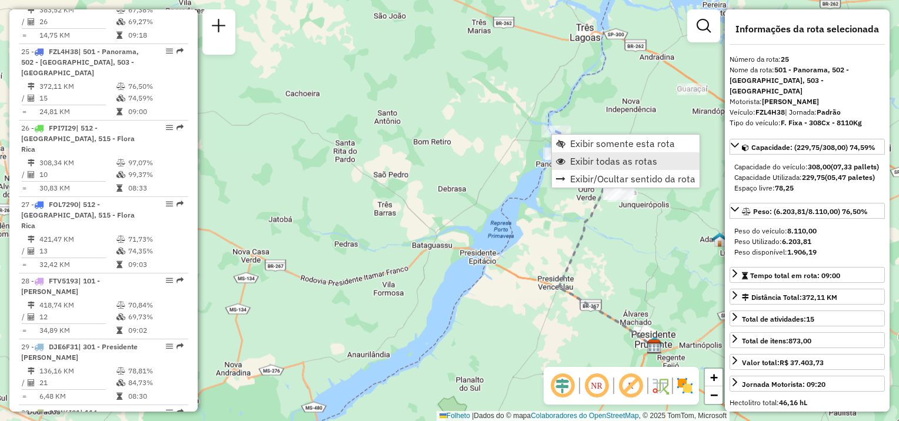
click at [582, 156] on span "Exibir todas as rotas" at bounding box center [613, 160] width 87 height 9
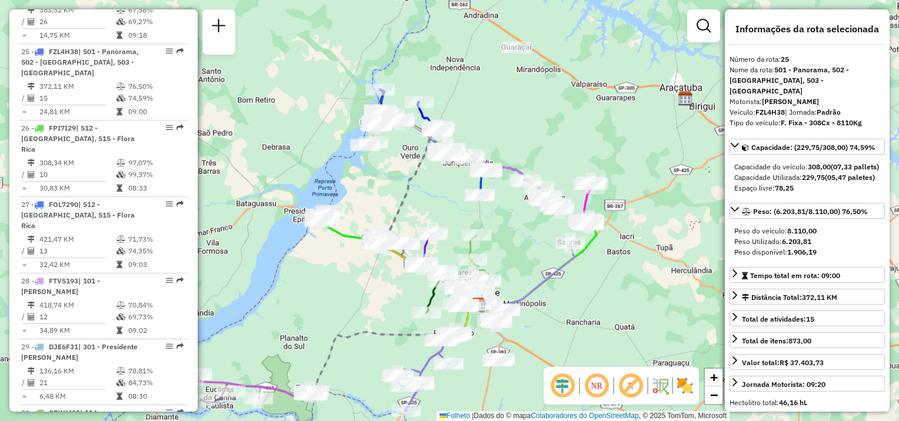
drag, startPoint x: 682, startPoint y: 142, endPoint x: 508, endPoint y: 101, distance: 179.1
click at [508, 101] on div "Janela de atendimento Grade de atendimento Capacidade Transportadoras Veículos …" at bounding box center [449, 210] width 899 height 421
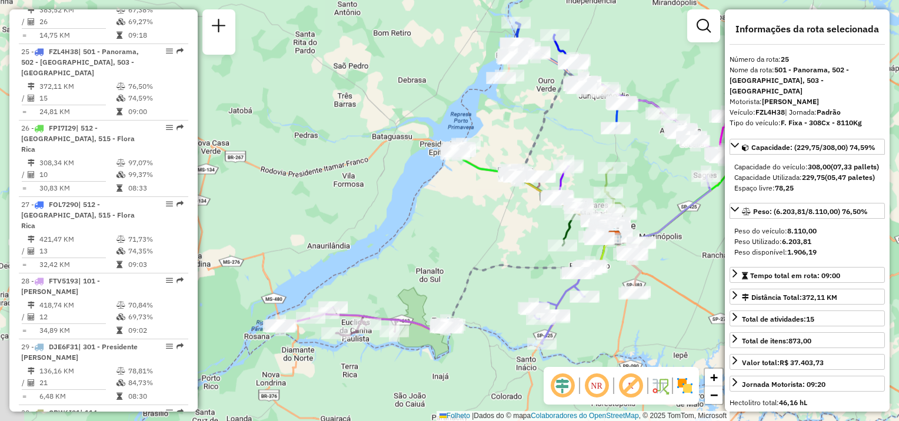
drag, startPoint x: 301, startPoint y: 249, endPoint x: 436, endPoint y: 176, distance: 153.5
click at [438, 181] on div "Janela de atendimento Grade de atendimento Capacidade Transportadoras Veículos …" at bounding box center [449, 210] width 899 height 421
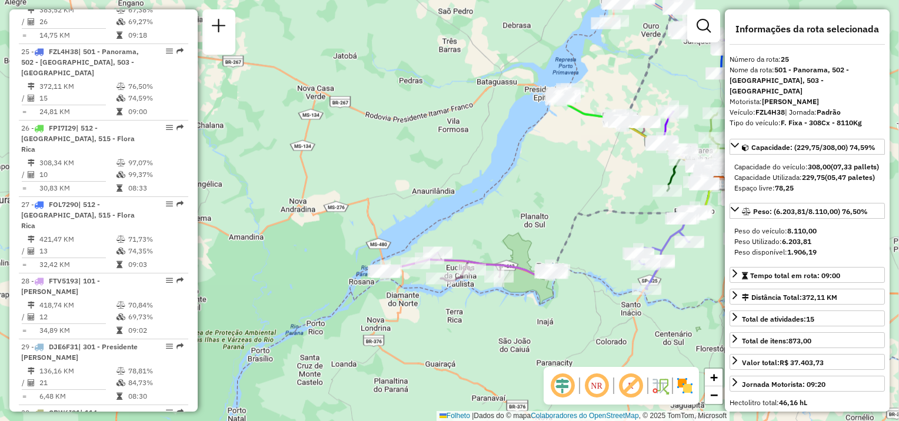
drag, startPoint x: 392, startPoint y: 266, endPoint x: 489, endPoint y: 214, distance: 110.5
click at [494, 212] on div "Janela de atendimento Grade de atendimento Capacidade Transportadoras Veículos …" at bounding box center [449, 210] width 899 height 421
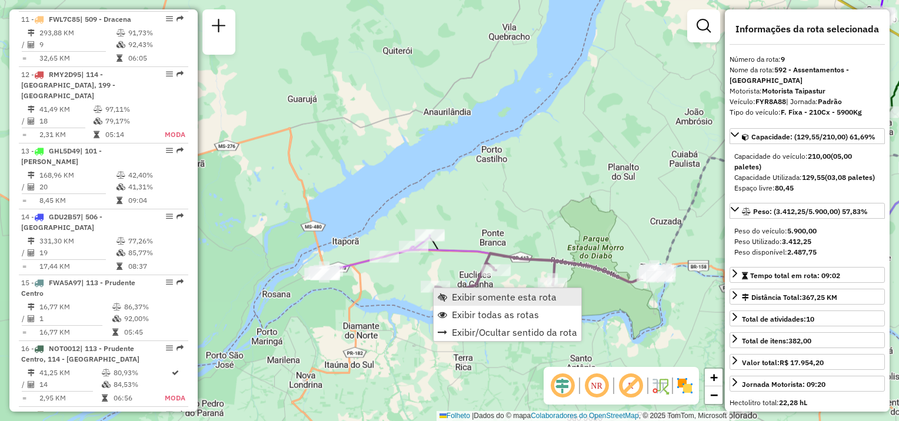
scroll to position [991, 0]
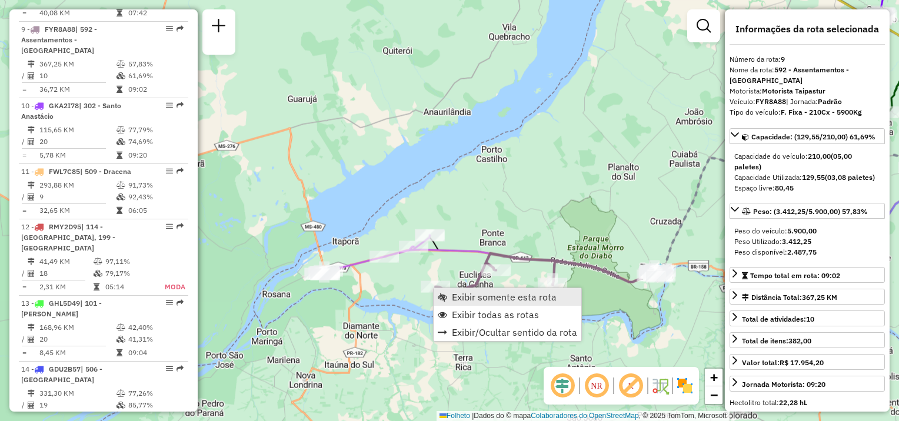
click at [452, 292] on span "Exibir somente esta rota" at bounding box center [504, 296] width 105 height 9
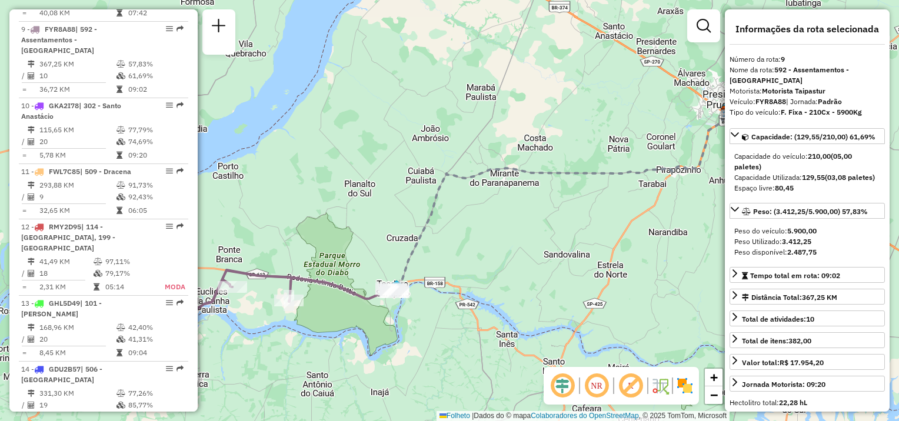
drag, startPoint x: 296, startPoint y: 369, endPoint x: 578, endPoint y: 362, distance: 282.4
click at [578, 362] on div "Janela de atendimento Grade de atendimento Capacidade Transportadoras Veículos …" at bounding box center [449, 210] width 899 height 421
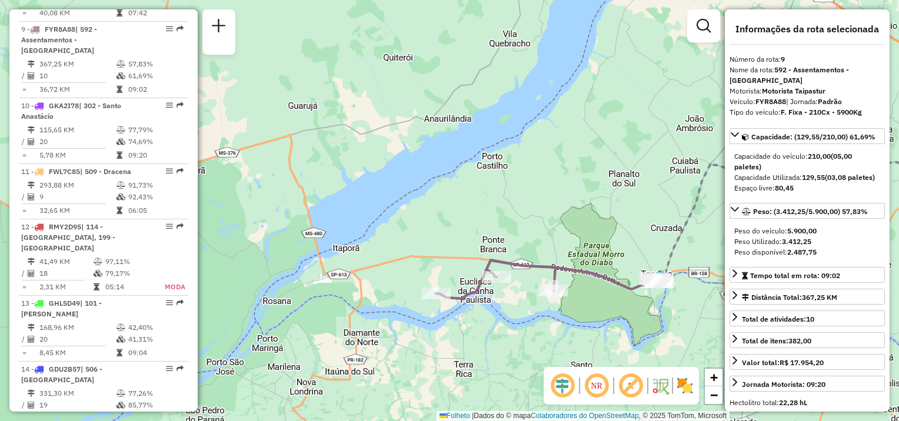
drag, startPoint x: 541, startPoint y: 339, endPoint x: 449, endPoint y: 304, distance: 98.9
click at [518, 334] on div "Janela de atendimento Grade de atendimento Capacidade Transportadoras Veículos …" at bounding box center [449, 210] width 899 height 421
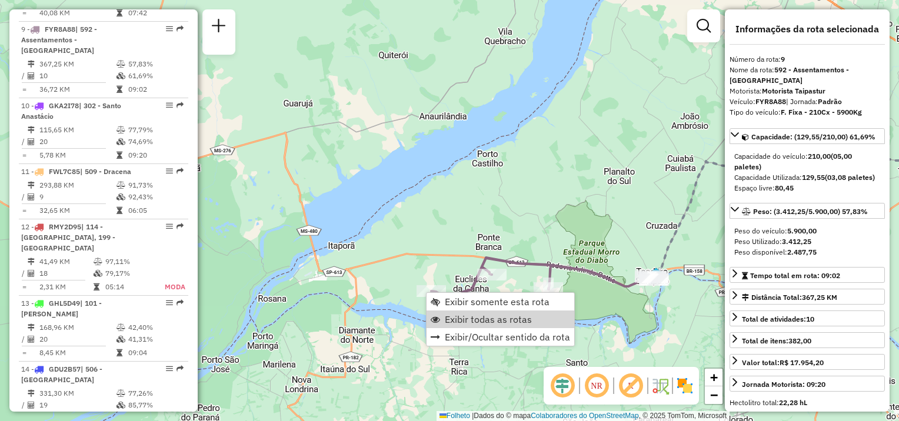
click at [446, 315] on span "Exibir todas as rotas" at bounding box center [488, 319] width 87 height 9
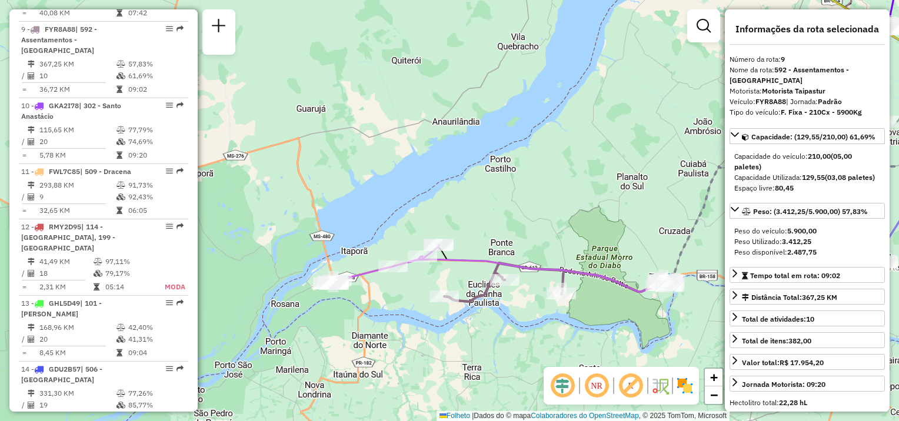
drag, startPoint x: 372, startPoint y: 306, endPoint x: 384, endPoint y: 311, distance: 12.7
click at [384, 311] on div "Janela de atendimento Grade de atendimento Capacidade Transportadoras Veículos …" at bounding box center [449, 210] width 899 height 421
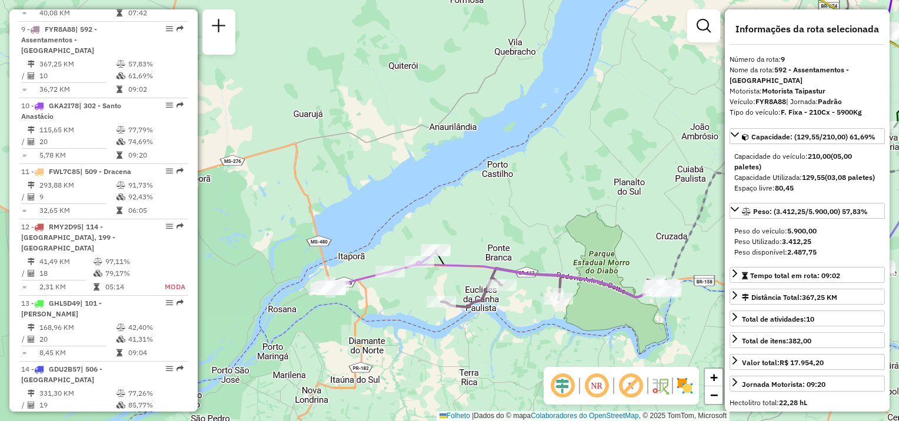
drag, startPoint x: 518, startPoint y: 320, endPoint x: 488, endPoint y: 331, distance: 31.8
click at [488, 331] on div "Janela de atendimento Grade de atendimento Capacidade Transportadoras Veículos …" at bounding box center [449, 210] width 899 height 421
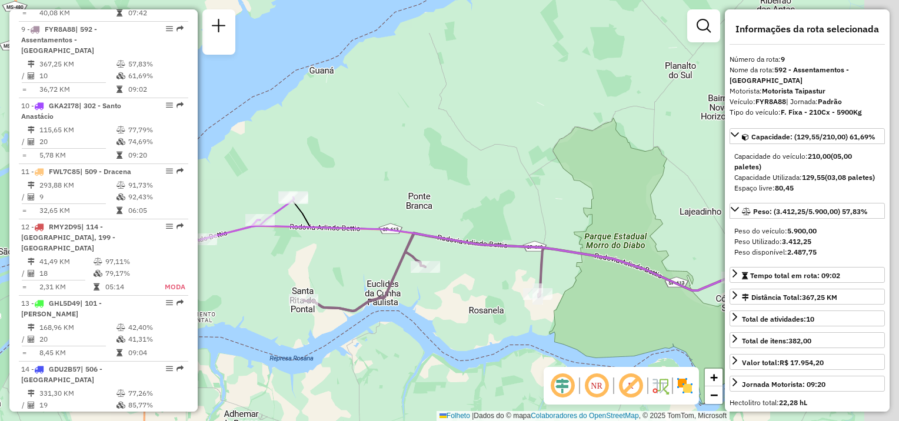
drag, startPoint x: 534, startPoint y: 339, endPoint x: 425, endPoint y: 329, distance: 109.2
click at [425, 329] on div "Janela de atendimento Grade de atendimento Capacidade Transportadoras Veículos …" at bounding box center [449, 210] width 899 height 421
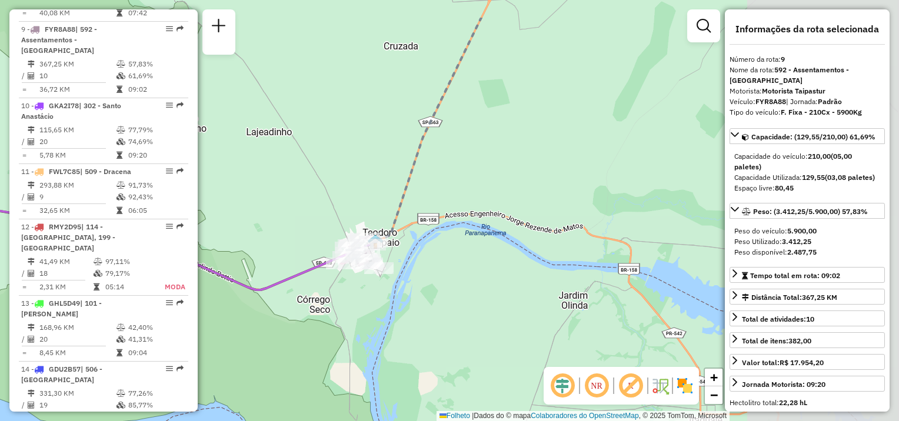
drag, startPoint x: 616, startPoint y: 268, endPoint x: 428, endPoint y: 325, distance: 197.2
click at [394, 329] on div "Janela de atendimento Grade de atendimento Capacidade Transportadoras Veículos …" at bounding box center [449, 210] width 899 height 421
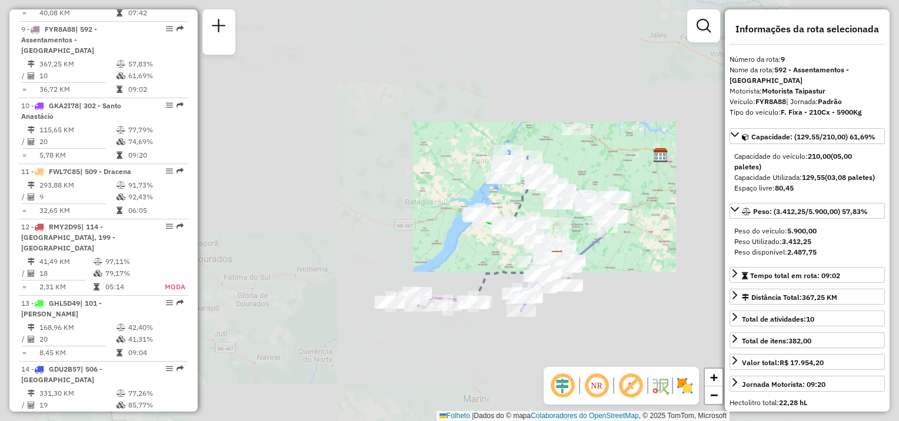
drag, startPoint x: 359, startPoint y: 337, endPoint x: 456, endPoint y: 327, distance: 97.6
click at [461, 327] on div "Janela de atendimento Grade de atendimento Capacidade Transportadoras Veículos …" at bounding box center [449, 210] width 899 height 421
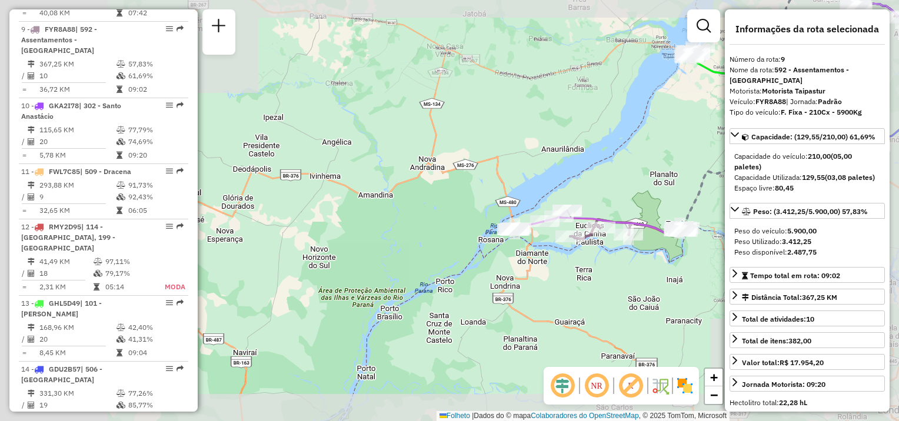
click at [468, 279] on div "Janela de atendimento Grade de atendimento Capacidade Transportadoras Veículos …" at bounding box center [449, 210] width 899 height 421
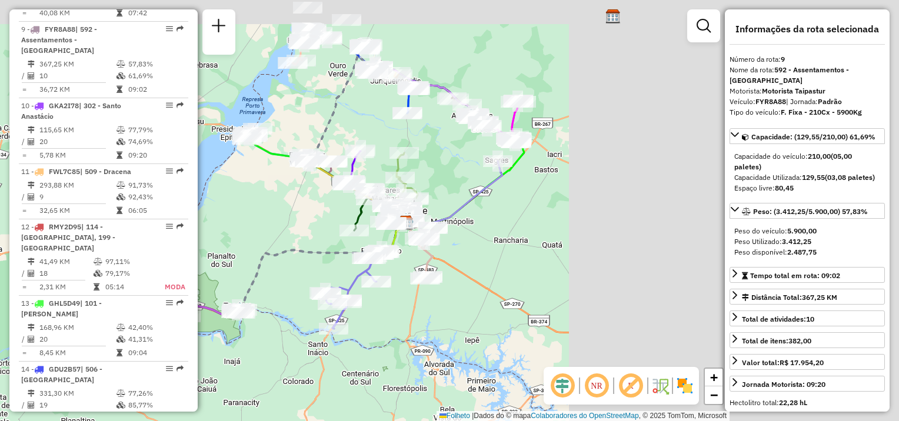
drag, startPoint x: 601, startPoint y: 108, endPoint x: 274, endPoint y: 194, distance: 338.1
click at [274, 194] on div "Janela de atendimento Grade de atendimento Capacidade Transportadoras Veículos …" at bounding box center [449, 210] width 899 height 421
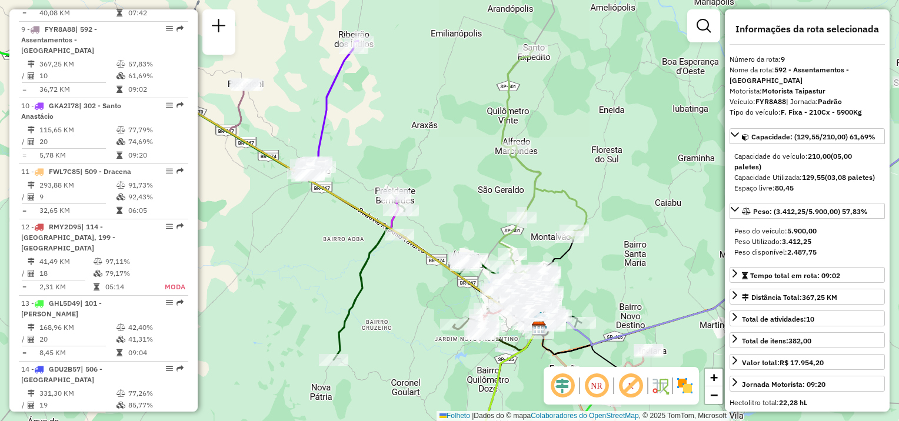
drag, startPoint x: 419, startPoint y: 167, endPoint x: 476, endPoint y: 232, distance: 86.3
click at [499, 258] on div "Janela de atendimento Grade de atendimento Capacidade Transportadoras Veículos …" at bounding box center [449, 210] width 899 height 421
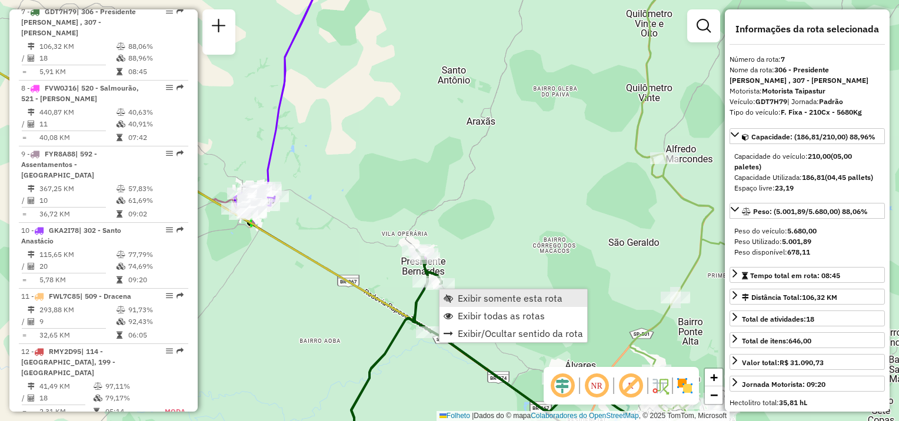
scroll to position [859, 0]
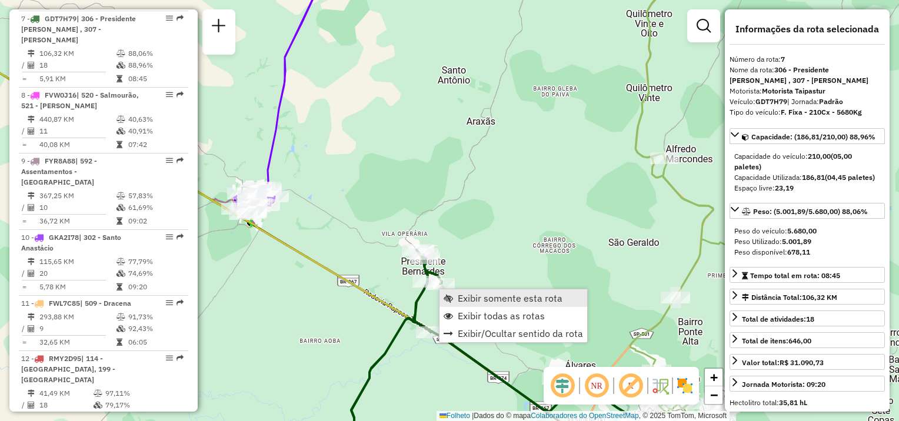
click at [466, 298] on span "Exibir somente esta rota" at bounding box center [510, 298] width 105 height 9
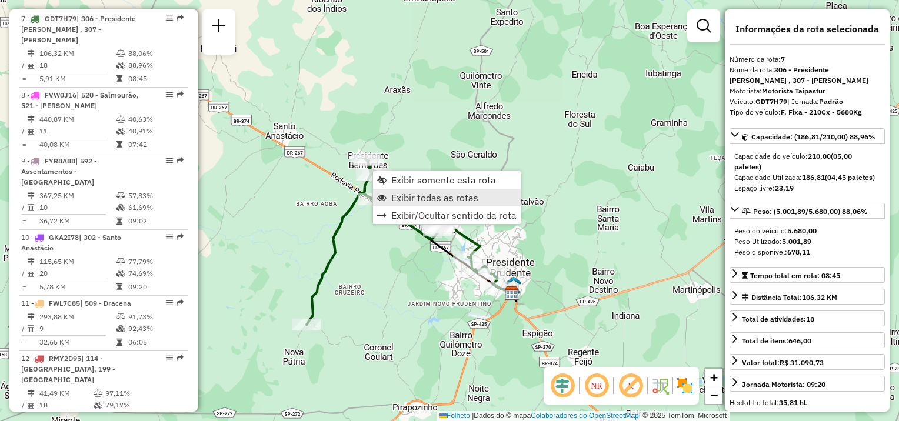
click at [432, 200] on span "Exibir todas as rotas" at bounding box center [434, 197] width 87 height 9
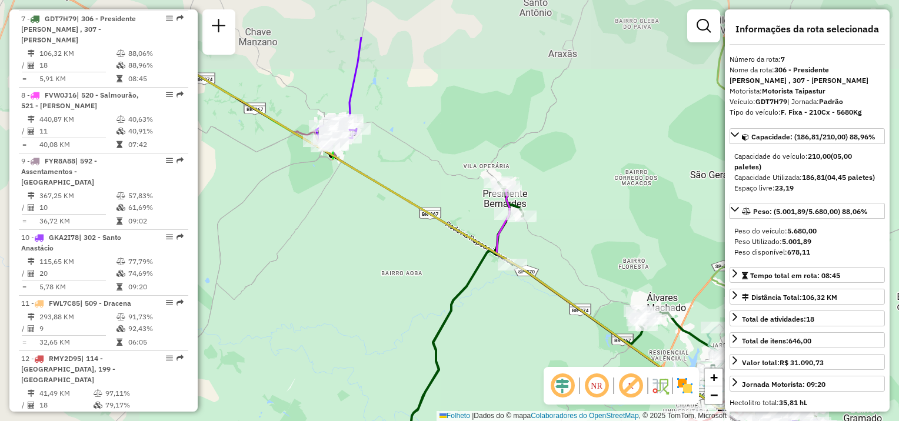
drag, startPoint x: 396, startPoint y: 204, endPoint x: 620, endPoint y: 268, distance: 233.1
click at [629, 275] on div "Janela de atendimento Grade de atendimento Capacidade Transportadoras Veículos …" at bounding box center [449, 210] width 899 height 421
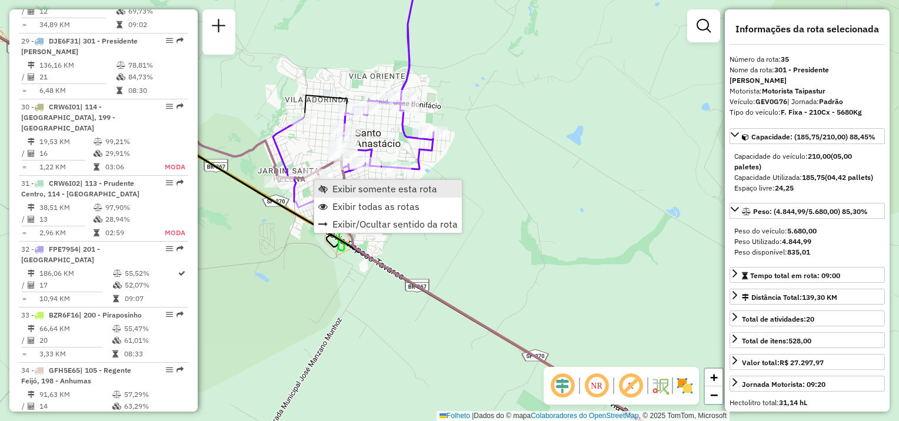
scroll to position [2669, 0]
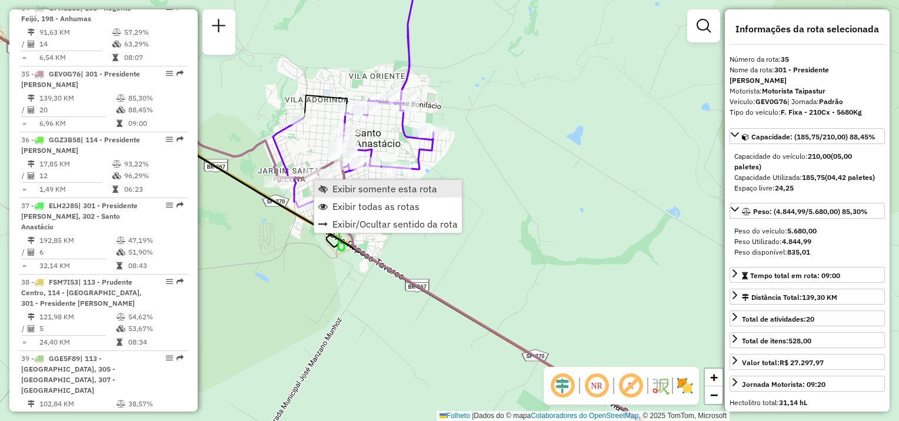
click at [351, 186] on span "Exibir somente esta rota" at bounding box center [384, 188] width 105 height 9
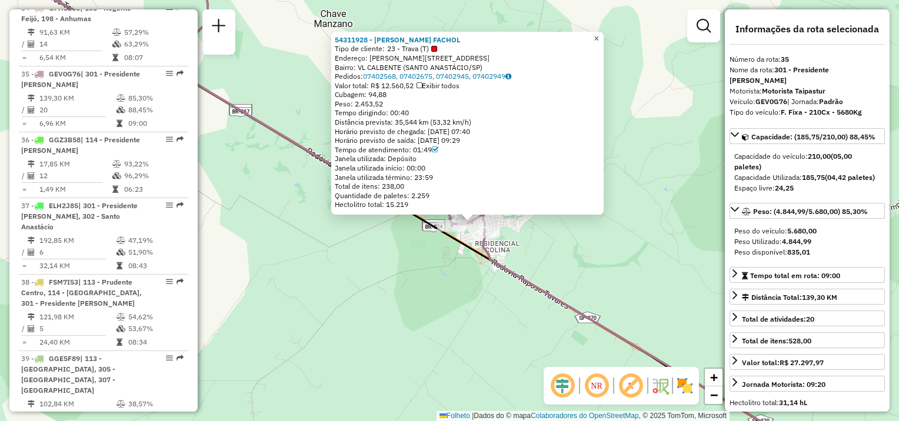
drag, startPoint x: 607, startPoint y: 38, endPoint x: 562, endPoint y: 85, distance: 65.3
click at [599, 38] on span "×" at bounding box center [596, 39] width 5 height 10
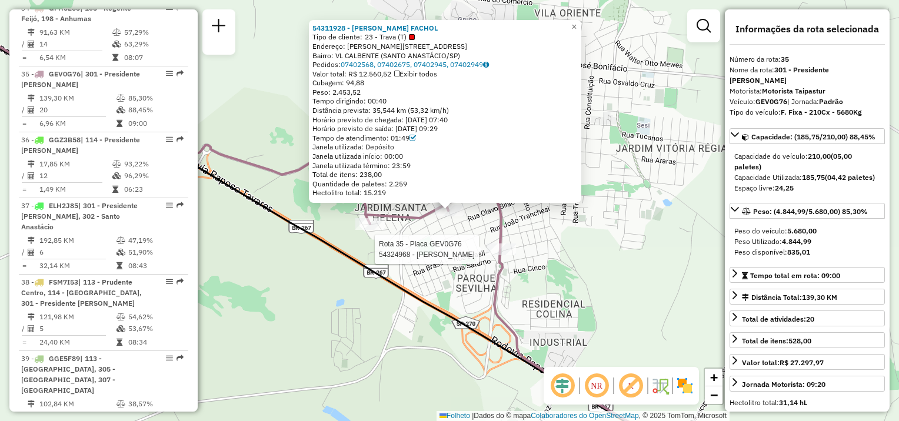
click at [505, 255] on div at bounding box center [500, 250] width 29 height 12
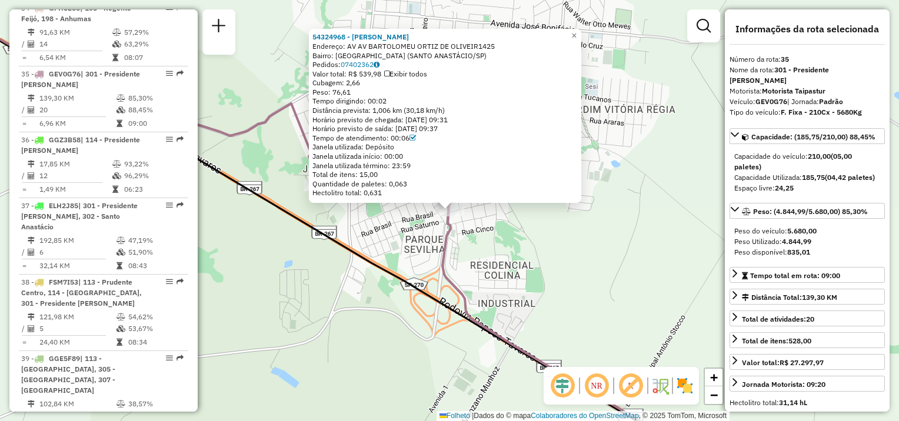
click at [364, 208] on div "54324968 - ELIEZER MEIRA DA SIL Endereço: AV AV BARTOLOMEU ORTIZ DE OLIVEIR1425…" at bounding box center [449, 210] width 899 height 421
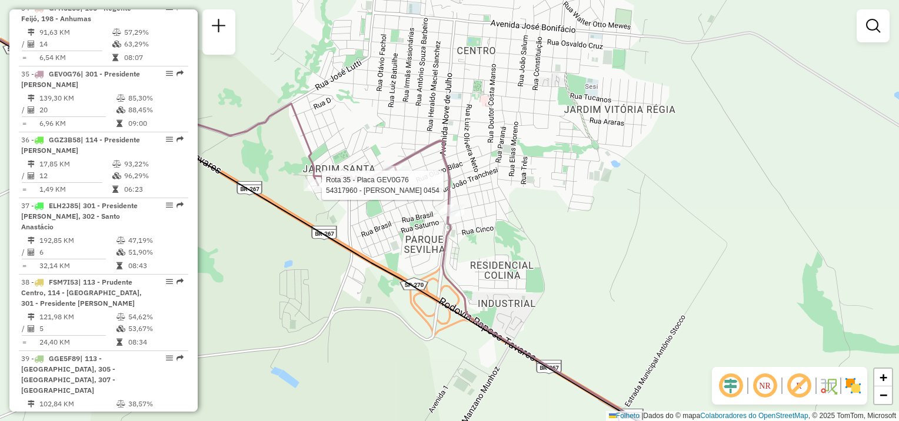
select select "**********"
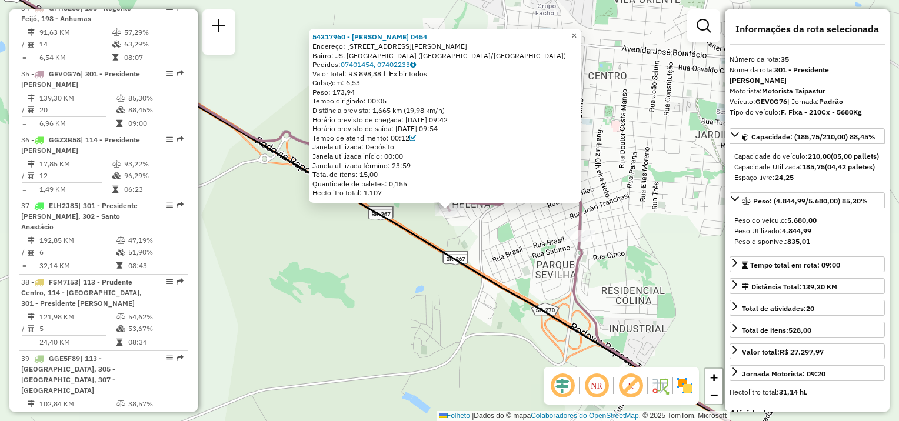
click at [576, 34] on span "×" at bounding box center [573, 36] width 5 height 10
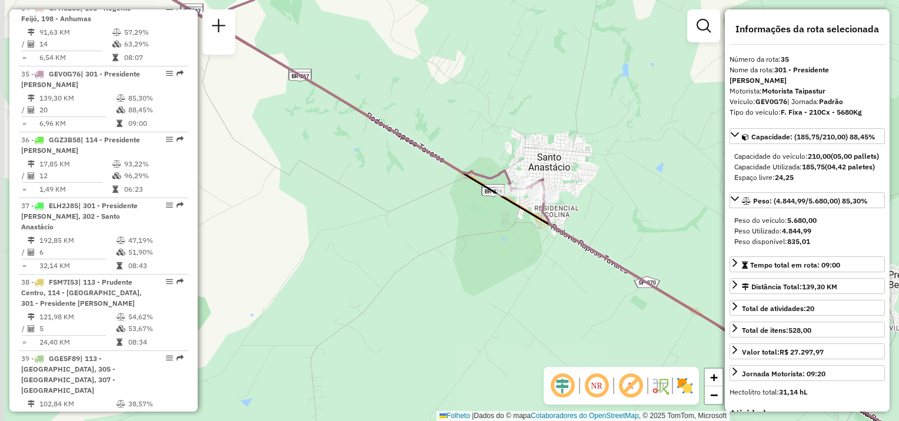
drag, startPoint x: 425, startPoint y: 247, endPoint x: 461, endPoint y: 305, distance: 67.9
click at [464, 311] on div "Janela de atendimento Grade de atendimento Capacidade Transportadoras Veículos …" at bounding box center [449, 210] width 899 height 421
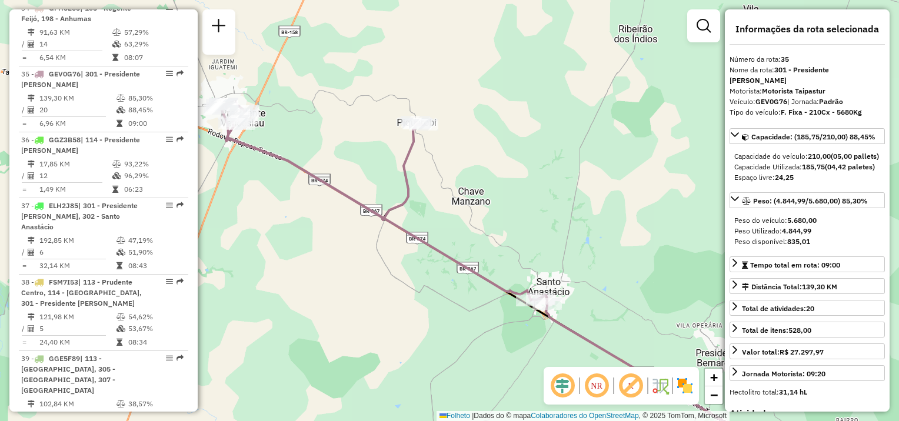
drag, startPoint x: 416, startPoint y: 309, endPoint x: 447, endPoint y: 318, distance: 32.0
click at [441, 319] on div "Janela de atendimento Grade de atendimento Capacidade Transportadoras Veículos …" at bounding box center [449, 210] width 899 height 421
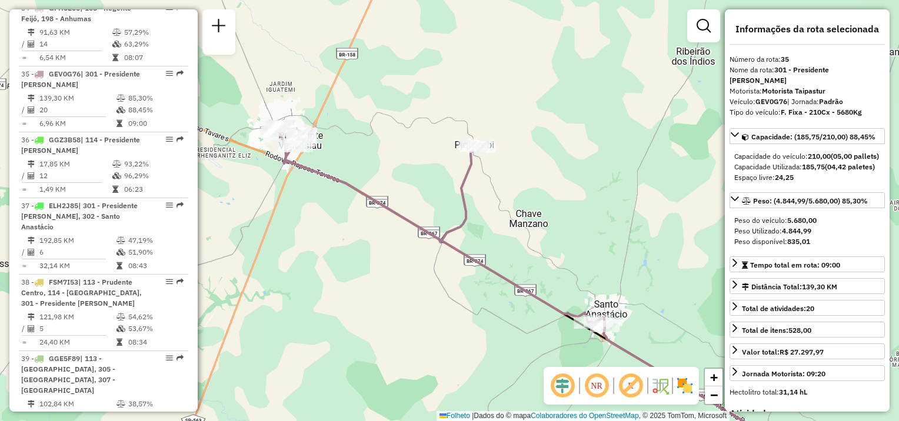
drag, startPoint x: 484, startPoint y: 329, endPoint x: 429, endPoint y: 311, distance: 58.4
click at [518, 341] on div "Janela de atendimento Grade de atendimento Capacidade Transportadoras Veículos …" at bounding box center [449, 210] width 899 height 421
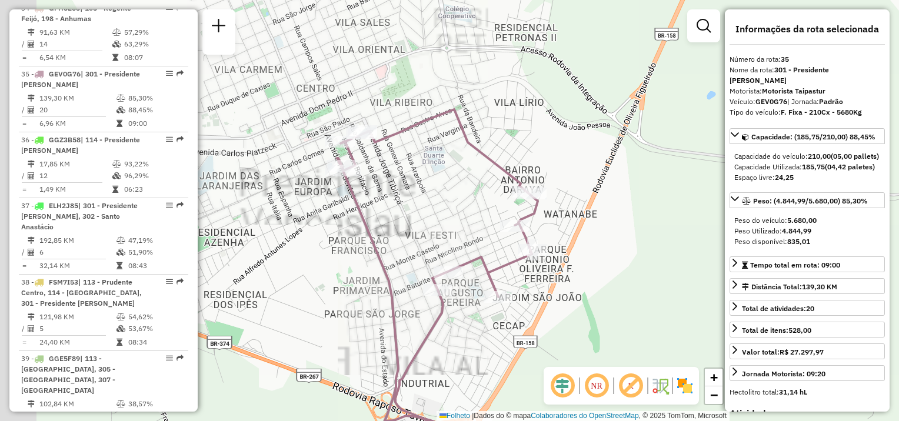
drag, startPoint x: 348, startPoint y: 248, endPoint x: 528, endPoint y: 268, distance: 181.1
click at [528, 268] on div "Janela de atendimento Grade de atendimento Capacidade Transportadoras Veículos …" at bounding box center [449, 210] width 899 height 421
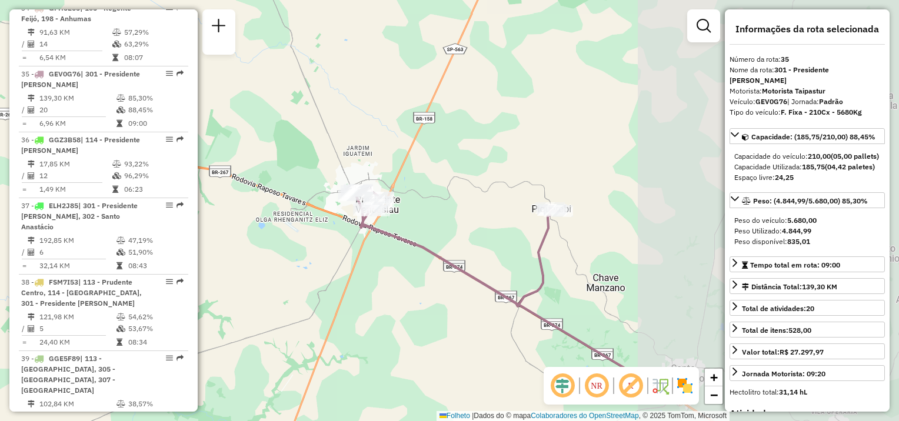
drag, startPoint x: 685, startPoint y: 320, endPoint x: 409, endPoint y: 224, distance: 291.7
click at [409, 225] on div "Janela de atendimento Grade de atendimento Capacidade Transportadoras Veículos …" at bounding box center [449, 210] width 899 height 421
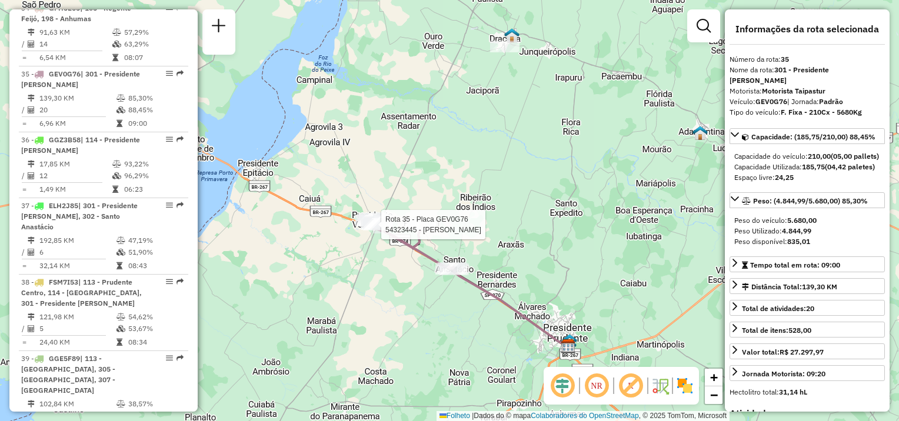
drag, startPoint x: 535, startPoint y: 185, endPoint x: 554, endPoint y: 284, distance: 99.9
click at [554, 284] on div "Rota 35 - Placa GEV0G76 54323445 - MARCOS VINICIUS BRIT Janela de atendimento G…" at bounding box center [449, 210] width 899 height 421
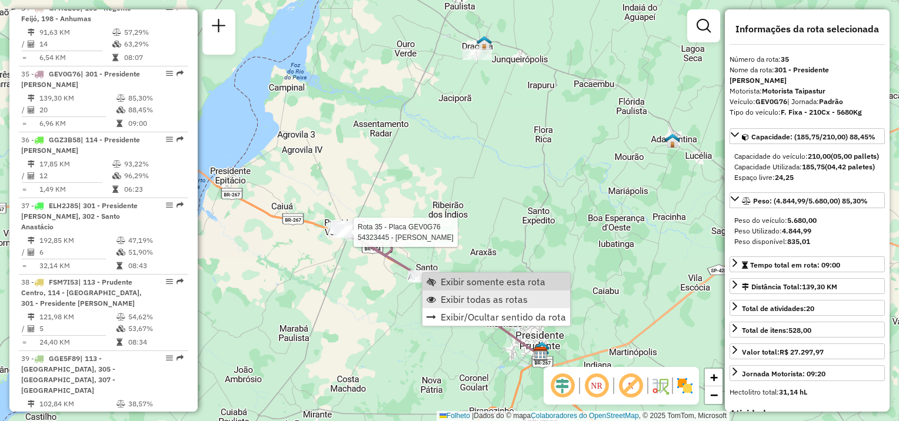
click at [454, 295] on span "Exibir todas as rotas" at bounding box center [484, 299] width 87 height 9
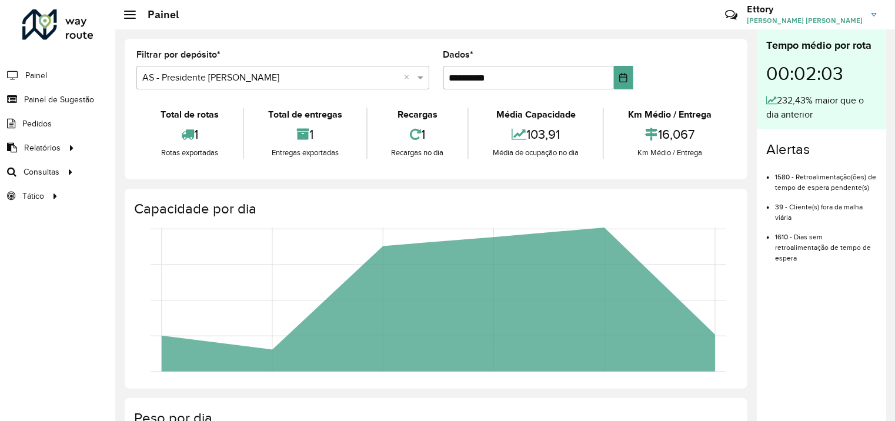
click at [881, 11] on link "Ettory [PERSON_NAME] [PERSON_NAME]" at bounding box center [816, 14] width 139 height 31
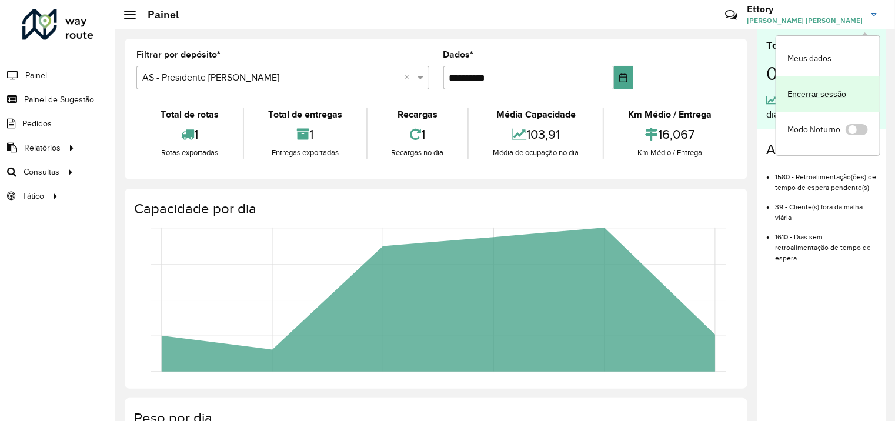
click at [827, 97] on link "Encerrar sessão" at bounding box center [828, 94] width 104 height 36
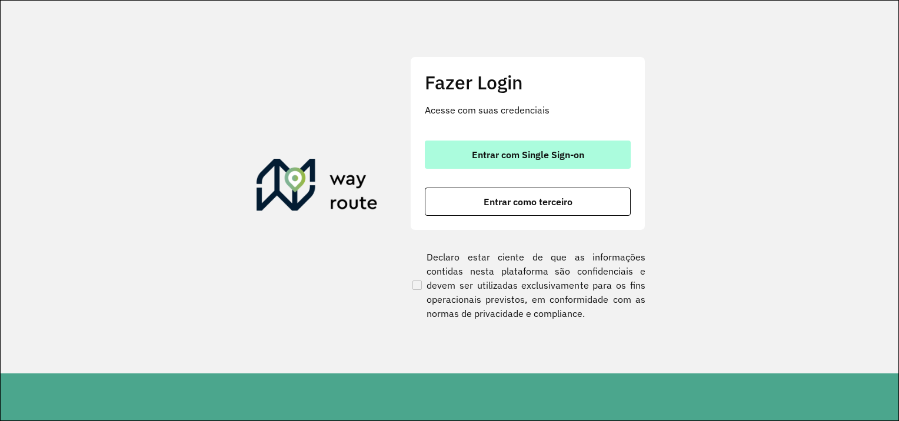
click at [545, 146] on button "Entrar com Single Sign-on" at bounding box center [528, 155] width 206 height 28
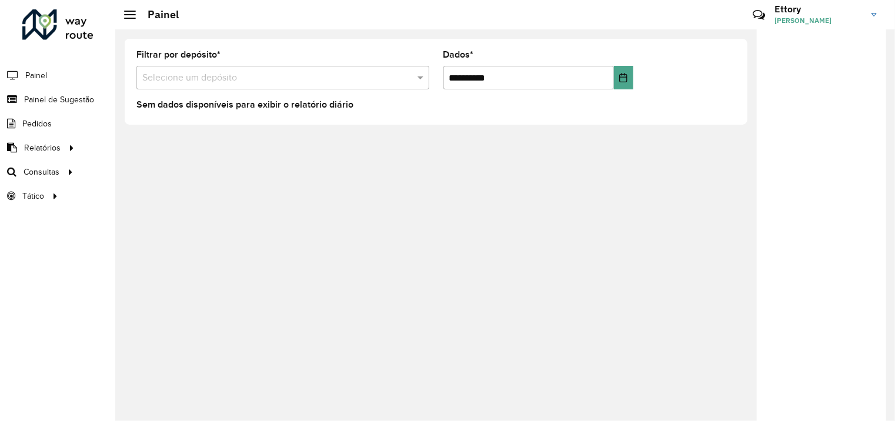
click at [821, 18] on span "[PERSON_NAME]" at bounding box center [819, 20] width 88 height 11
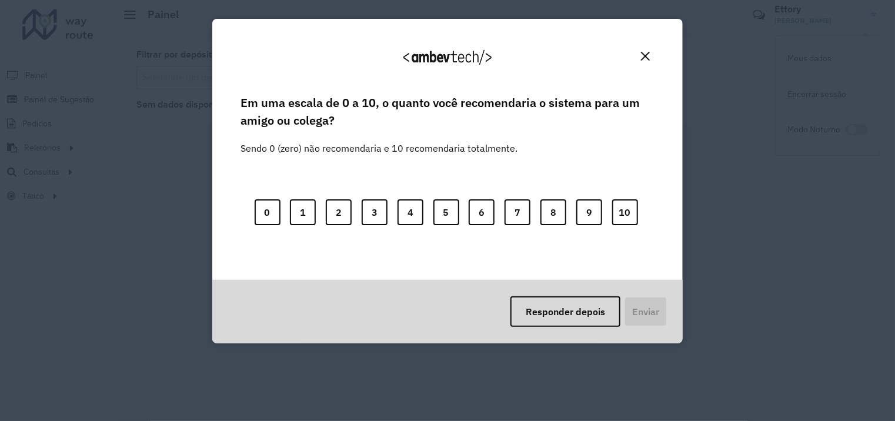
click at [646, 52] on img "Fechar" at bounding box center [645, 56] width 9 height 9
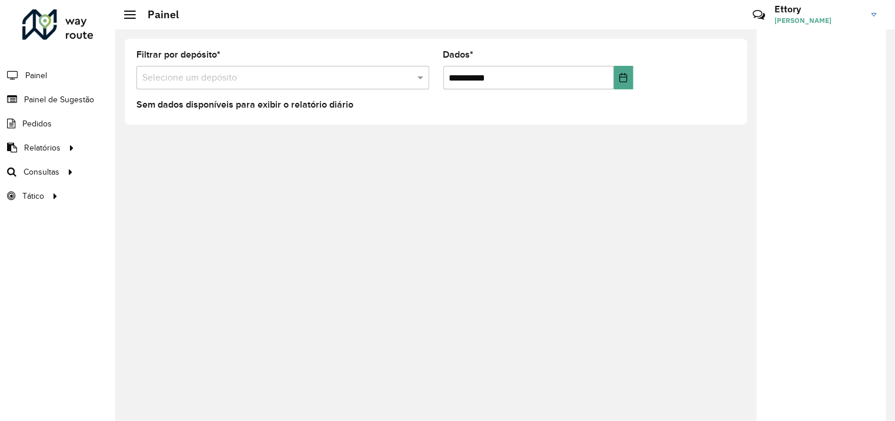
click at [798, 26] on link "[PERSON_NAME]" at bounding box center [830, 14] width 111 height 31
click at [868, 132] on div at bounding box center [857, 129] width 22 height 11
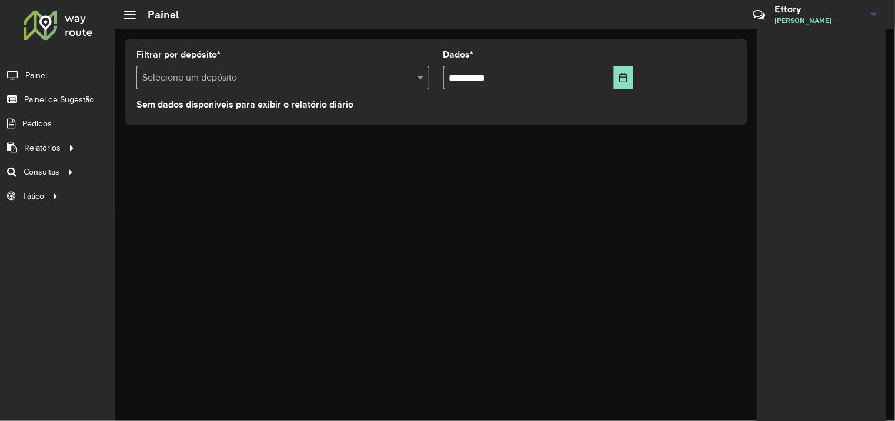
click at [815, 24] on span "[PERSON_NAME]" at bounding box center [819, 20] width 88 height 11
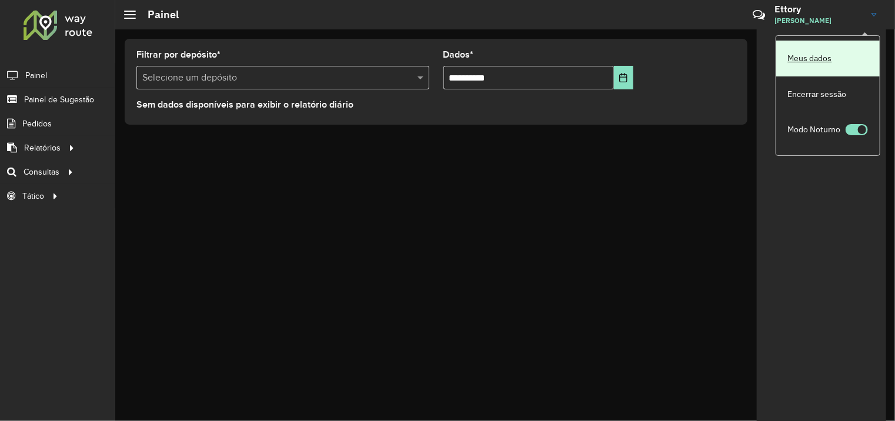
click at [814, 68] on link "Meus dados" at bounding box center [828, 59] width 104 height 36
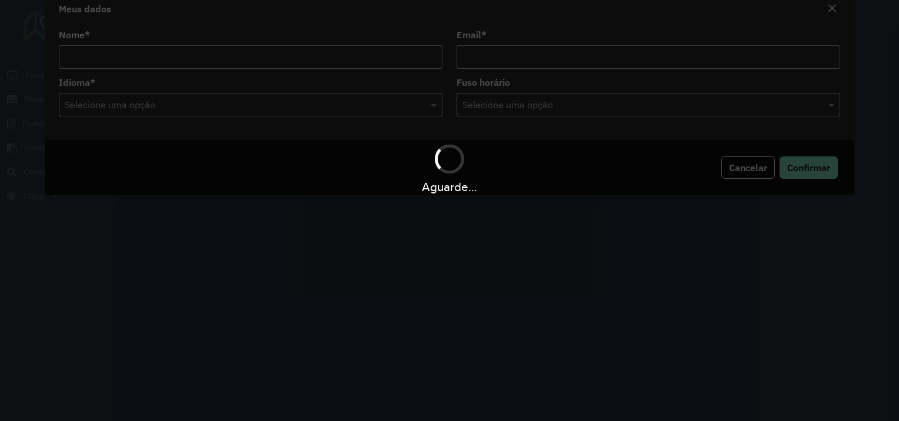
type input "**********"
